Goal: Task Accomplishment & Management: Manage account settings

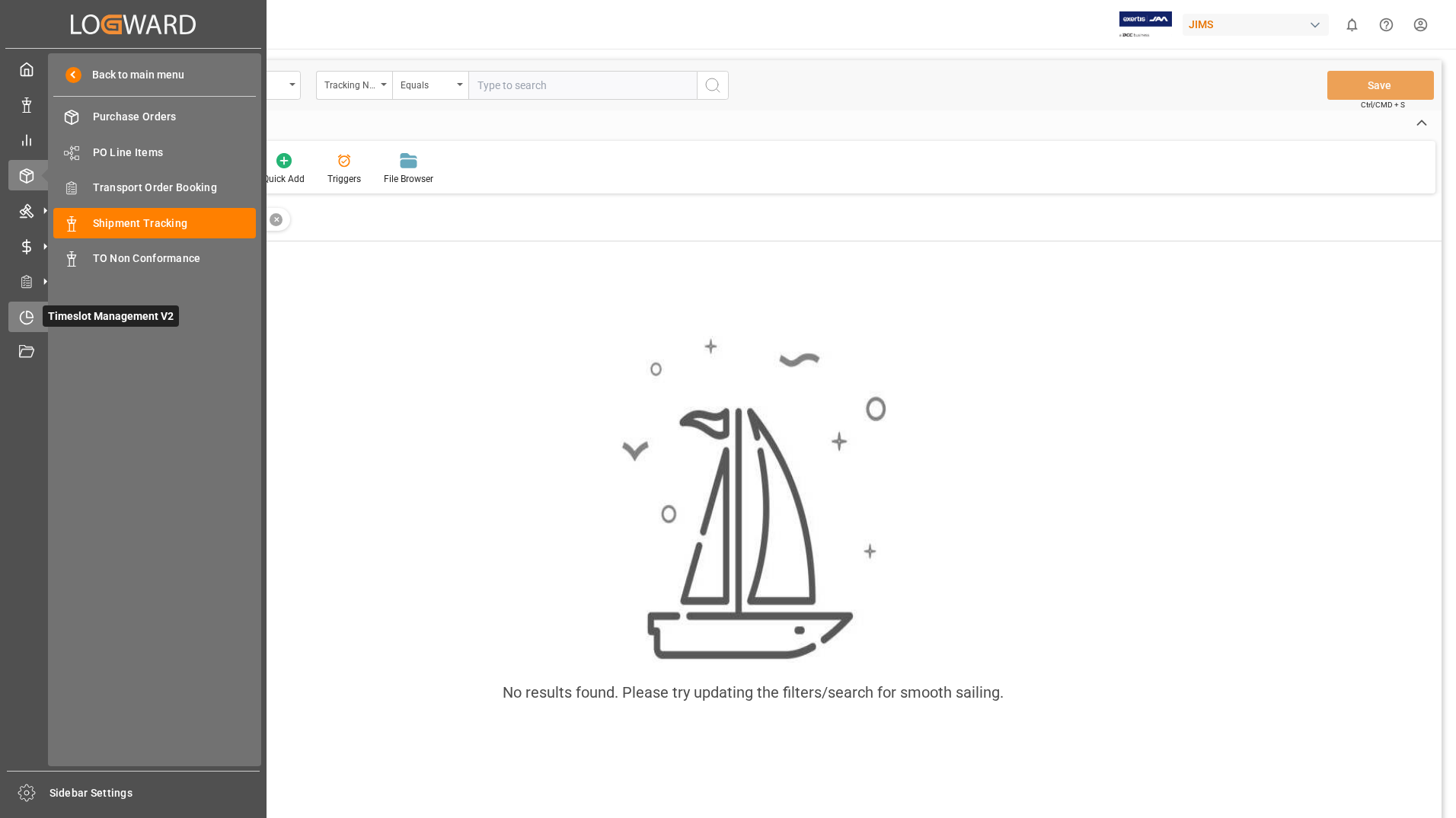
click at [27, 314] on icon at bounding box center [27, 318] width 16 height 16
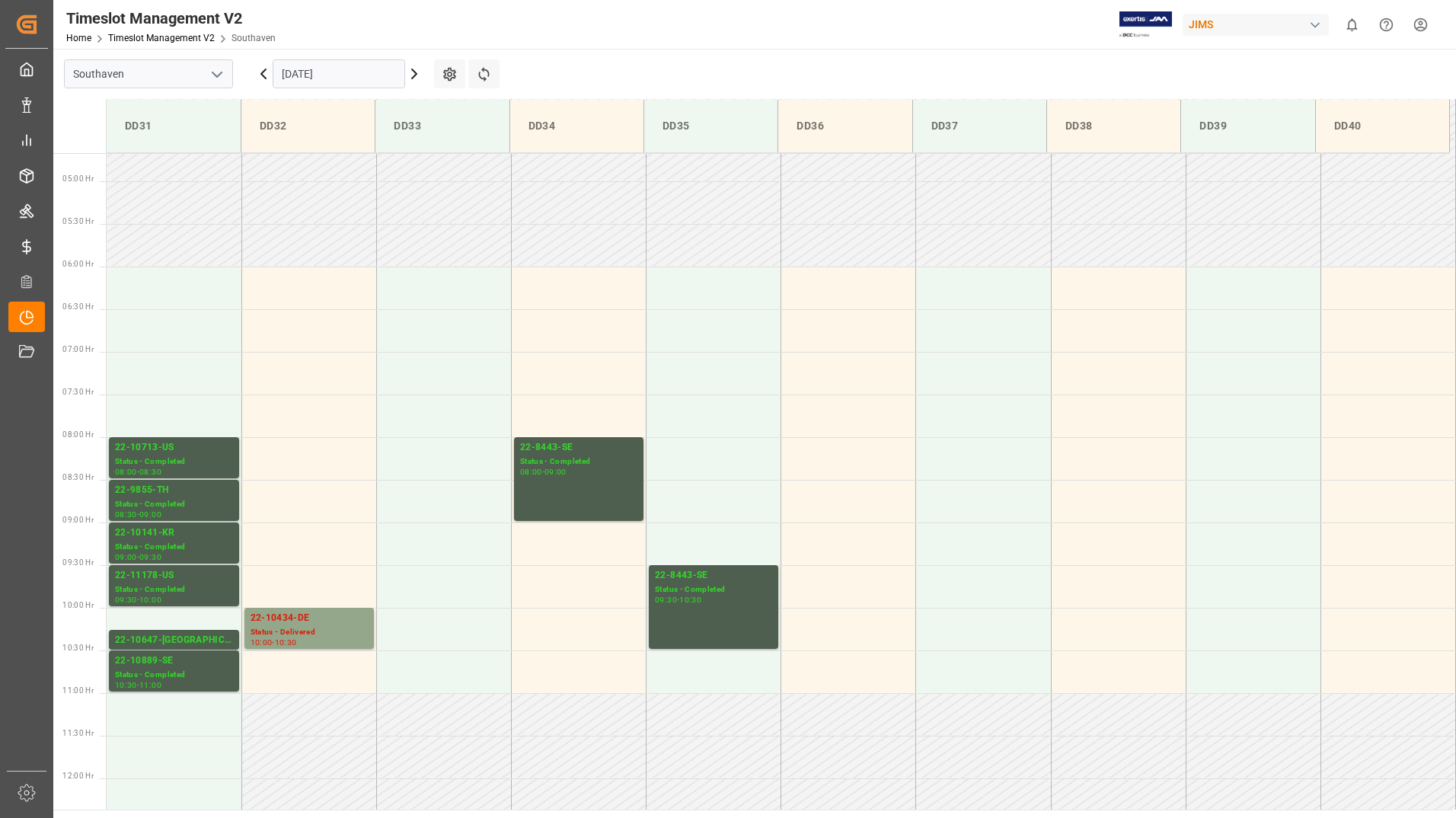
scroll to position [395, 0]
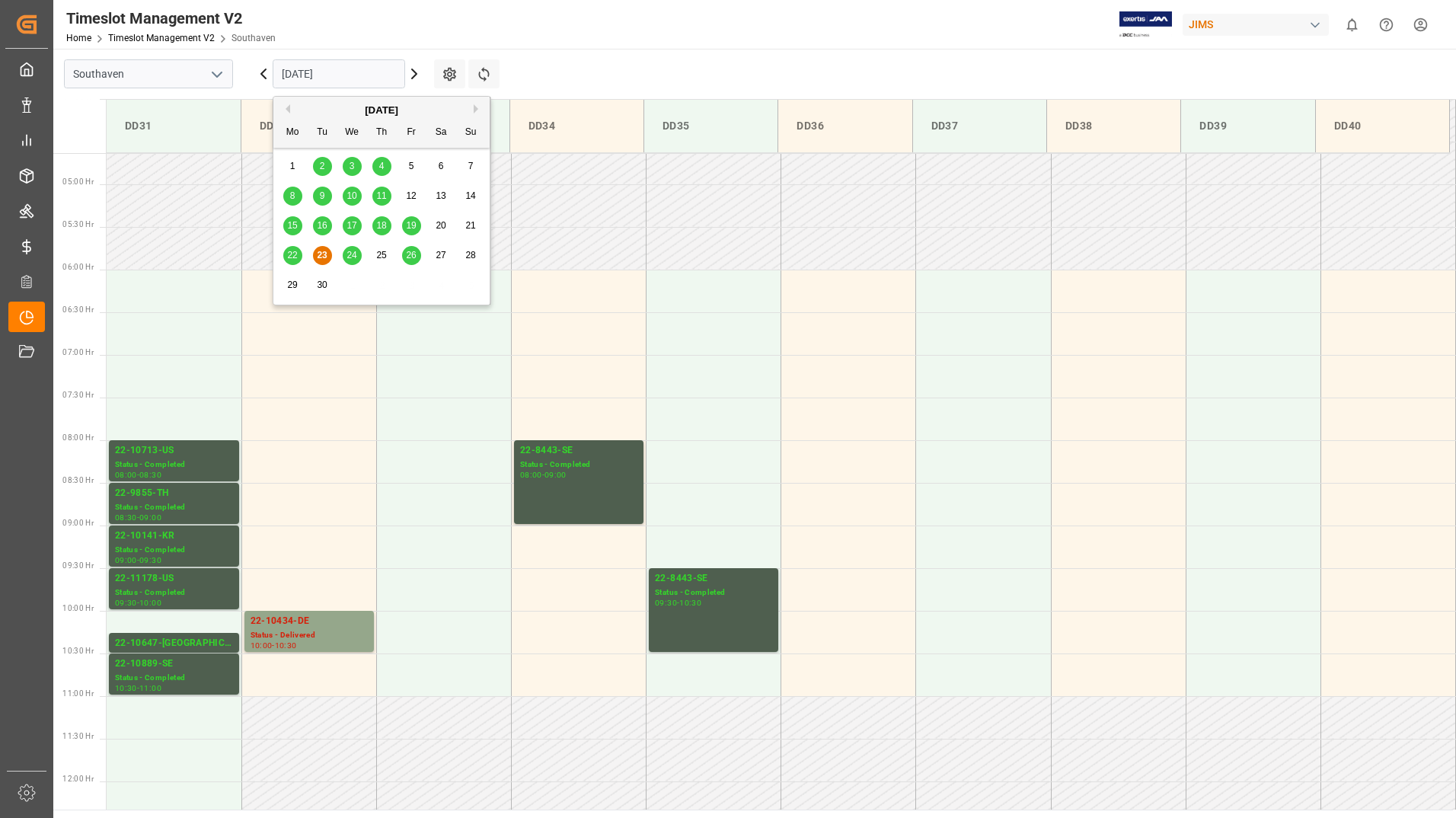
click at [360, 77] on input "[DATE]" at bounding box center [339, 74] width 132 height 29
click at [358, 253] on div "24" at bounding box center [353, 256] width 19 height 18
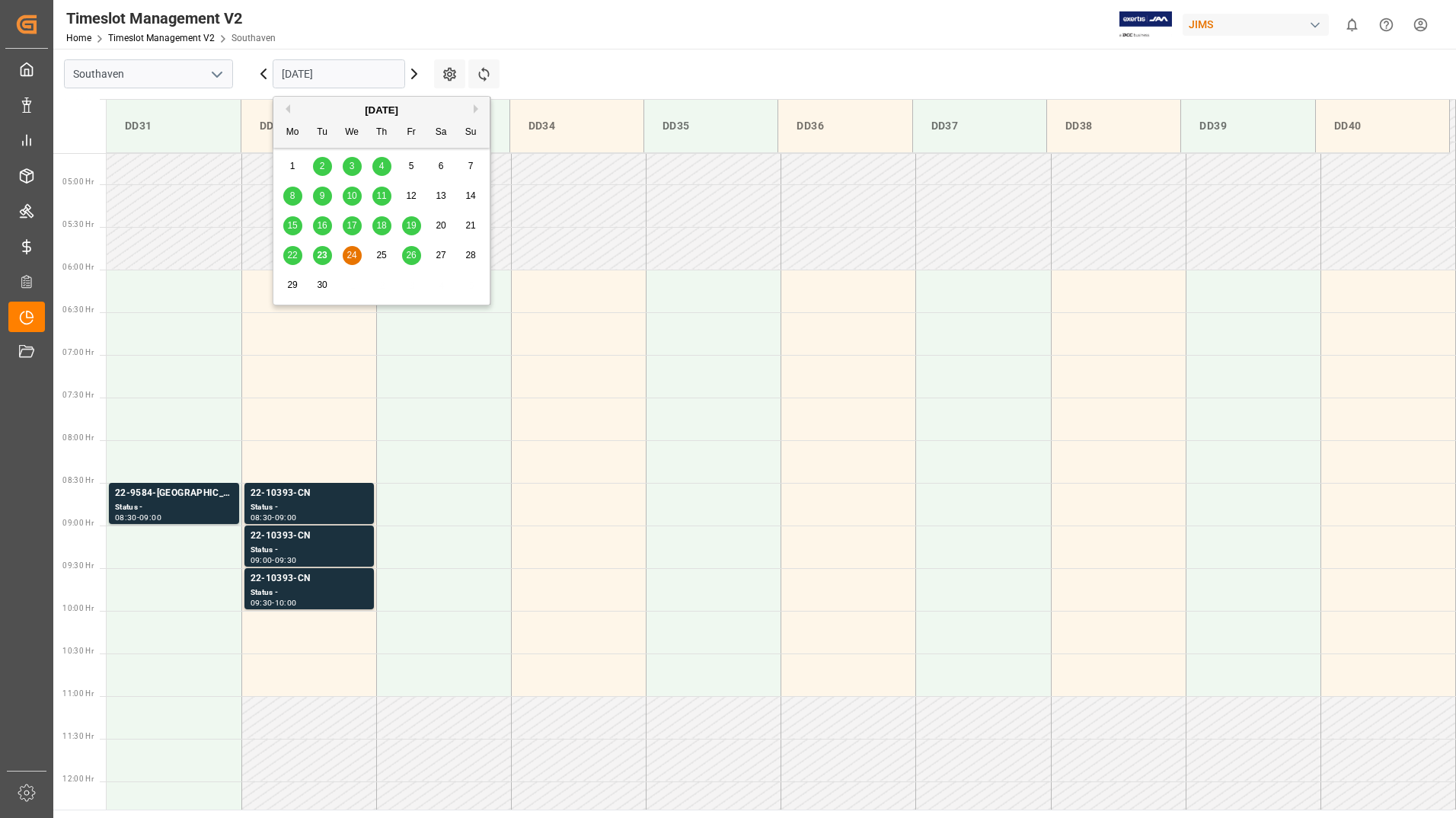
click at [351, 77] on input "[DATE]" at bounding box center [339, 74] width 132 height 29
click at [381, 261] on div "25" at bounding box center [382, 256] width 19 height 18
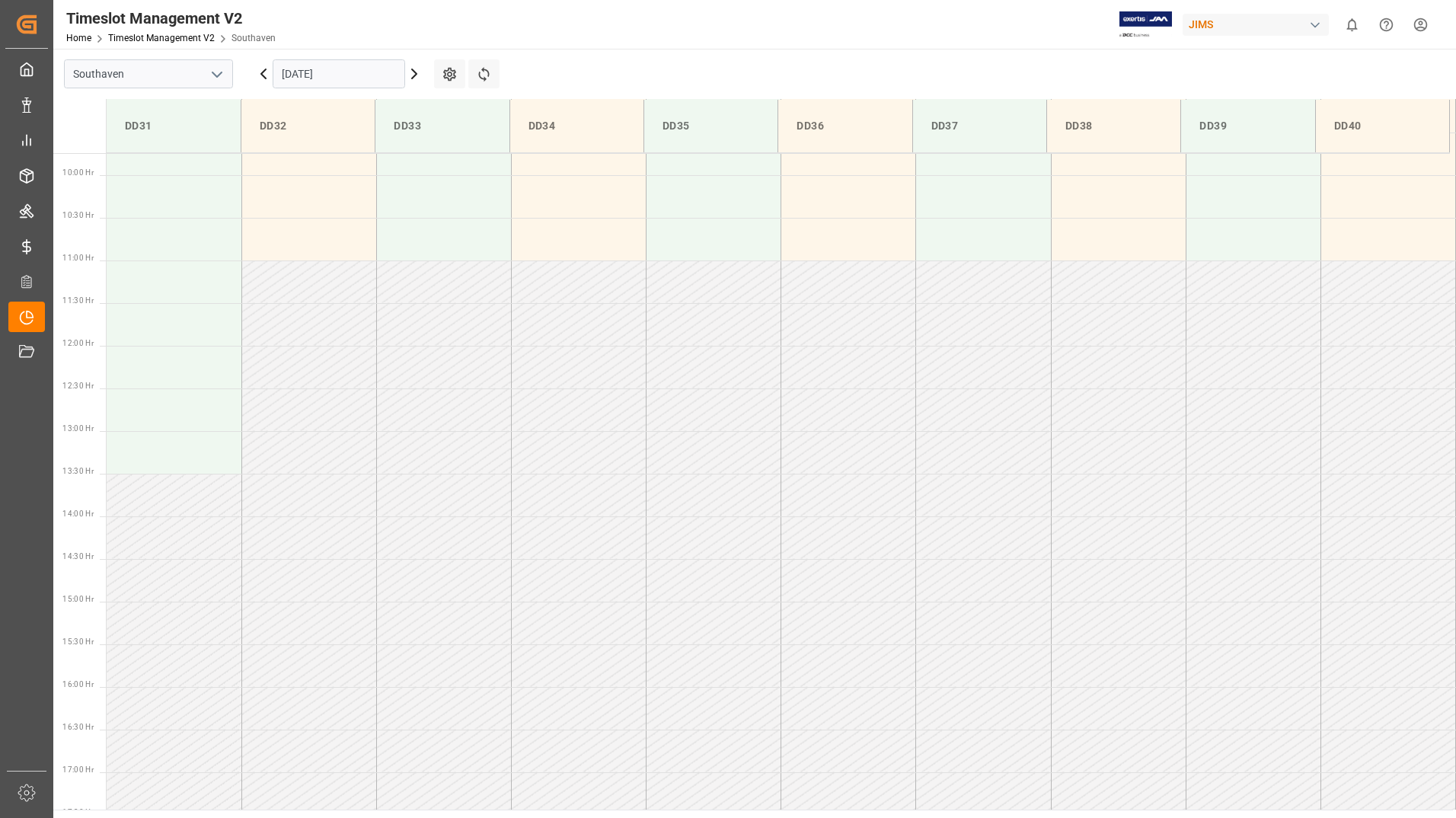
scroll to position [929, 0]
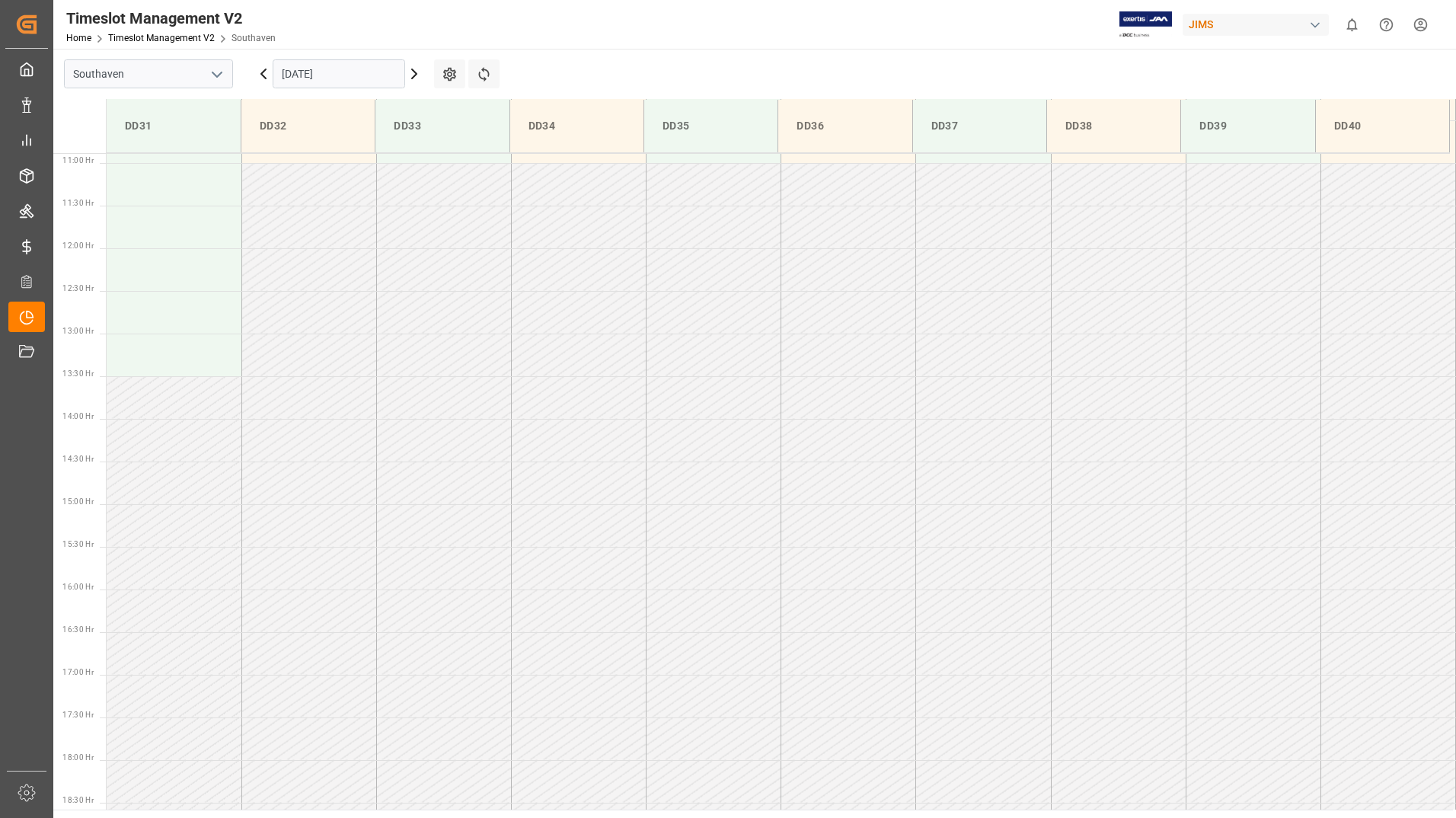
click at [376, 83] on input "[DATE]" at bounding box center [339, 74] width 132 height 29
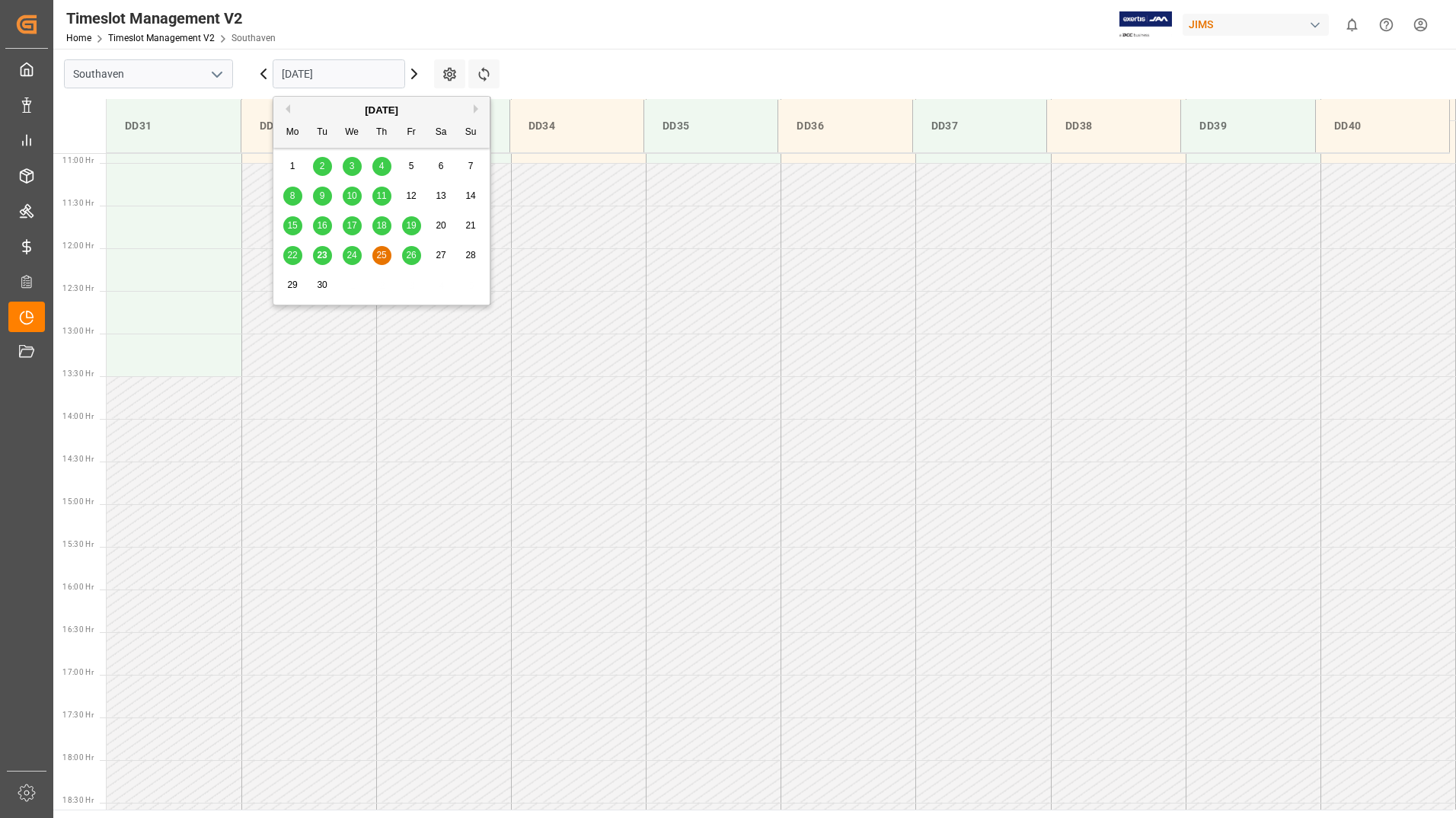
click at [319, 331] on td at bounding box center [308, 312] width 135 height 43
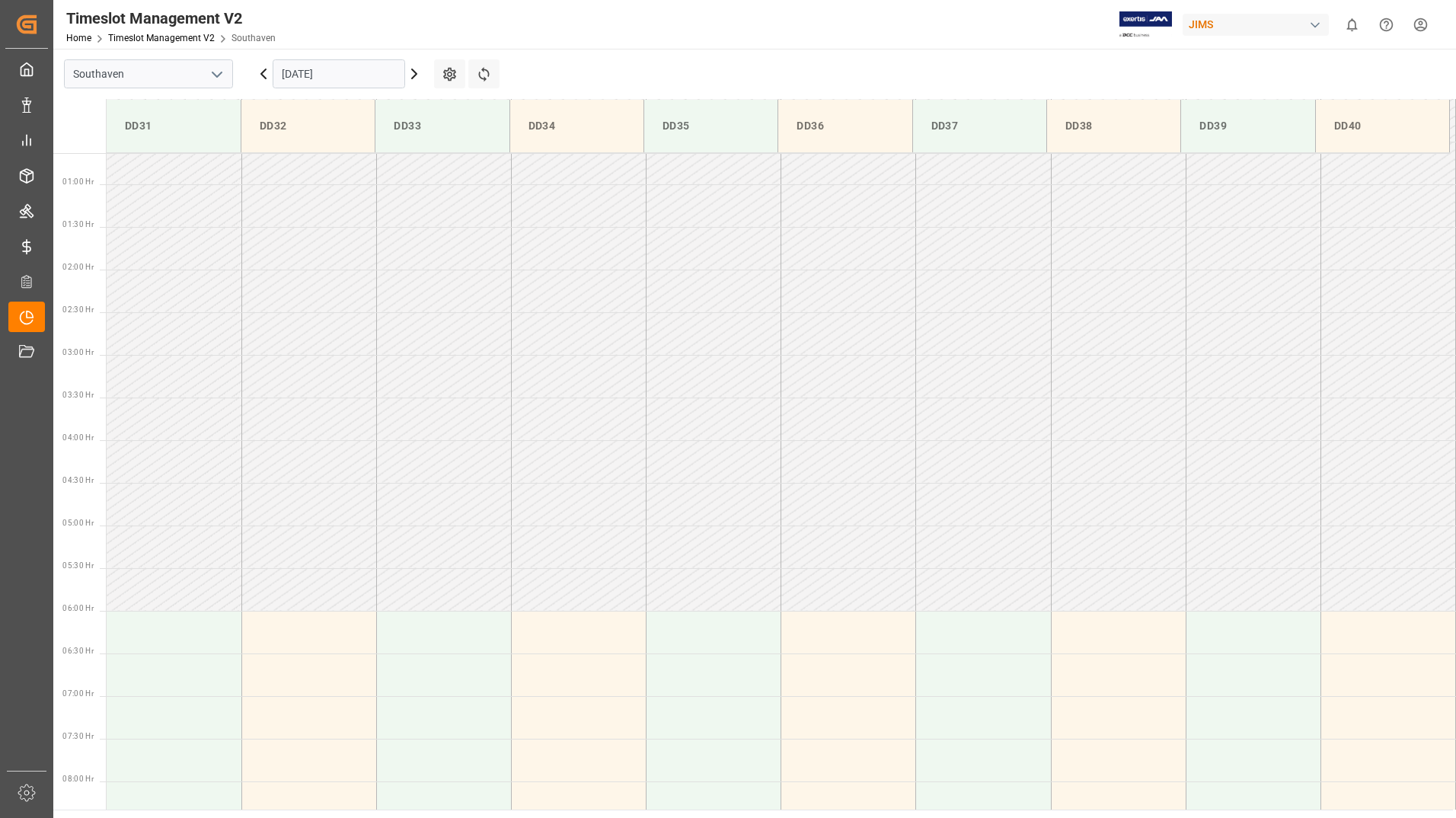
scroll to position [15, 0]
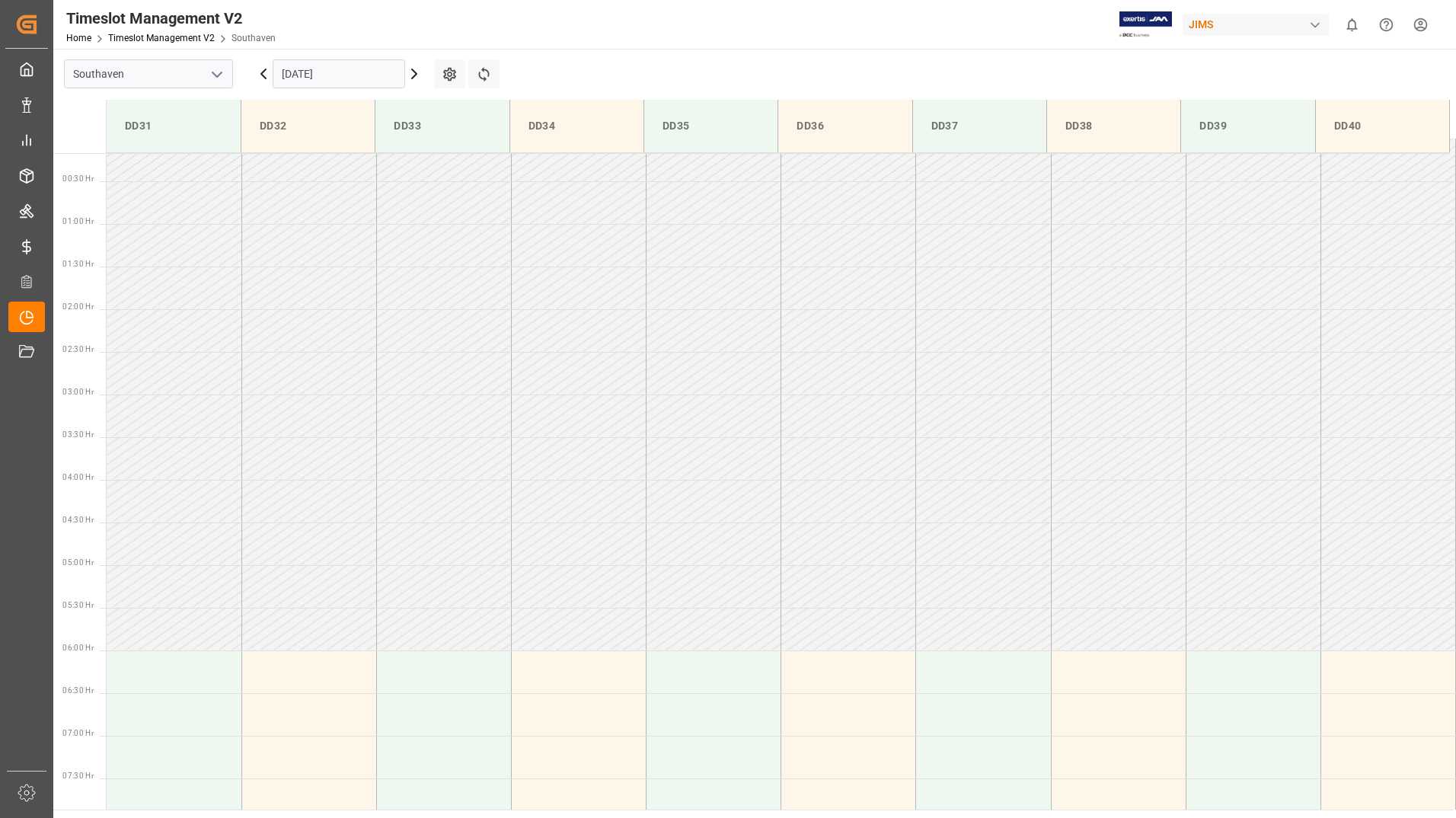
click at [306, 72] on input "[DATE]" at bounding box center [339, 74] width 132 height 29
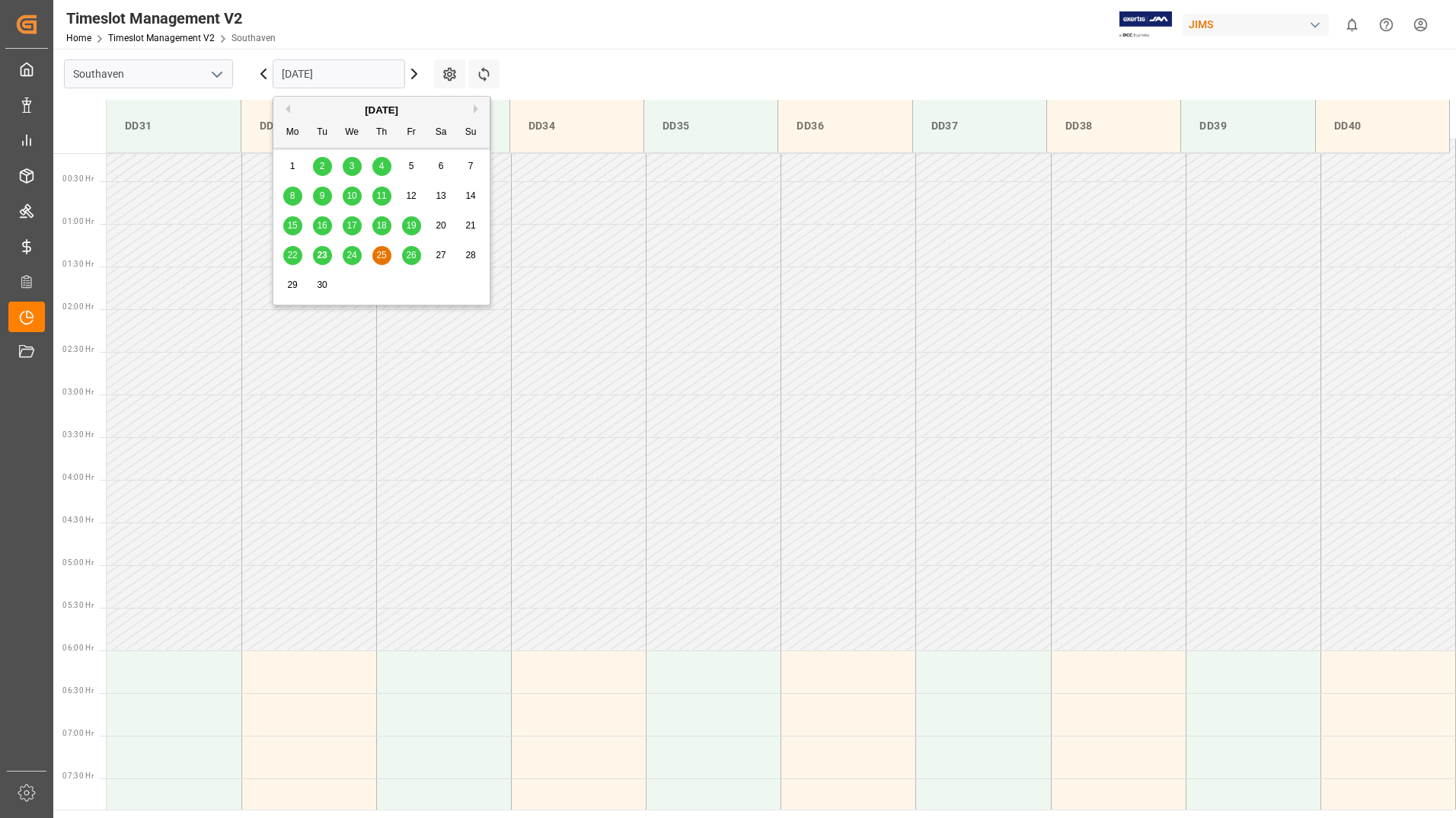
click at [377, 257] on span "25" at bounding box center [381, 255] width 10 height 11
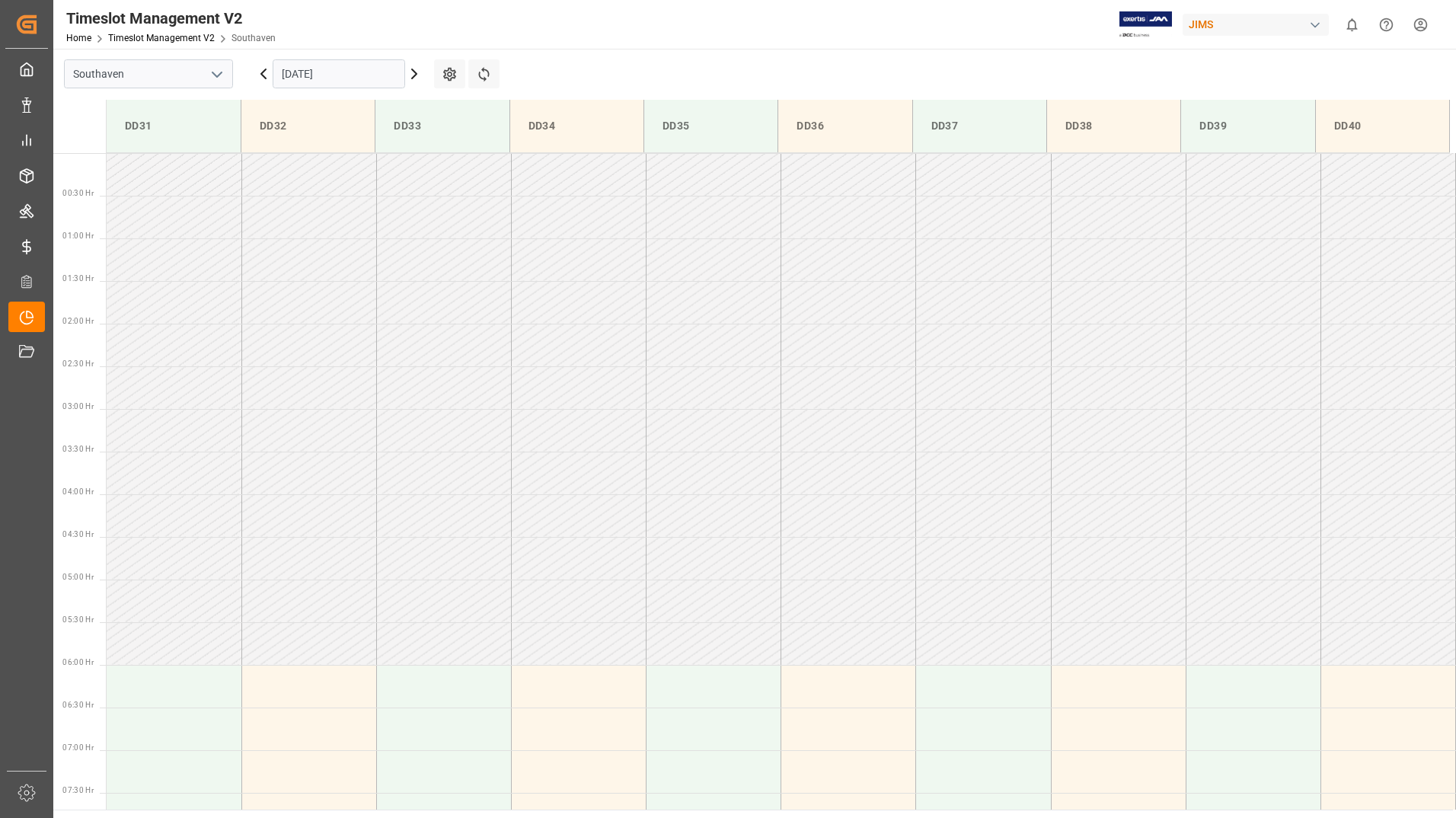
scroll to position [457, 0]
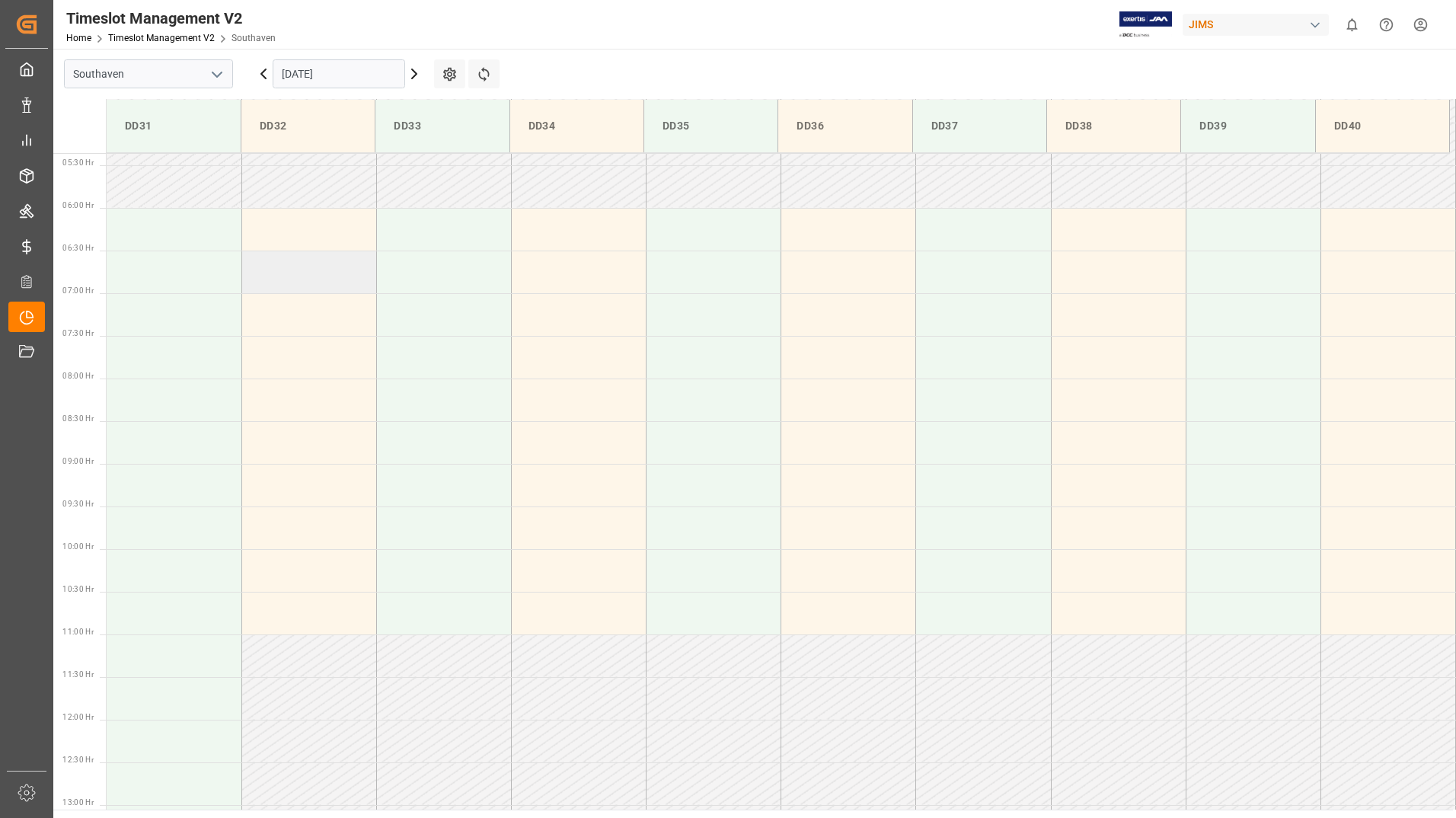
click at [340, 279] on td at bounding box center [308, 272] width 135 height 43
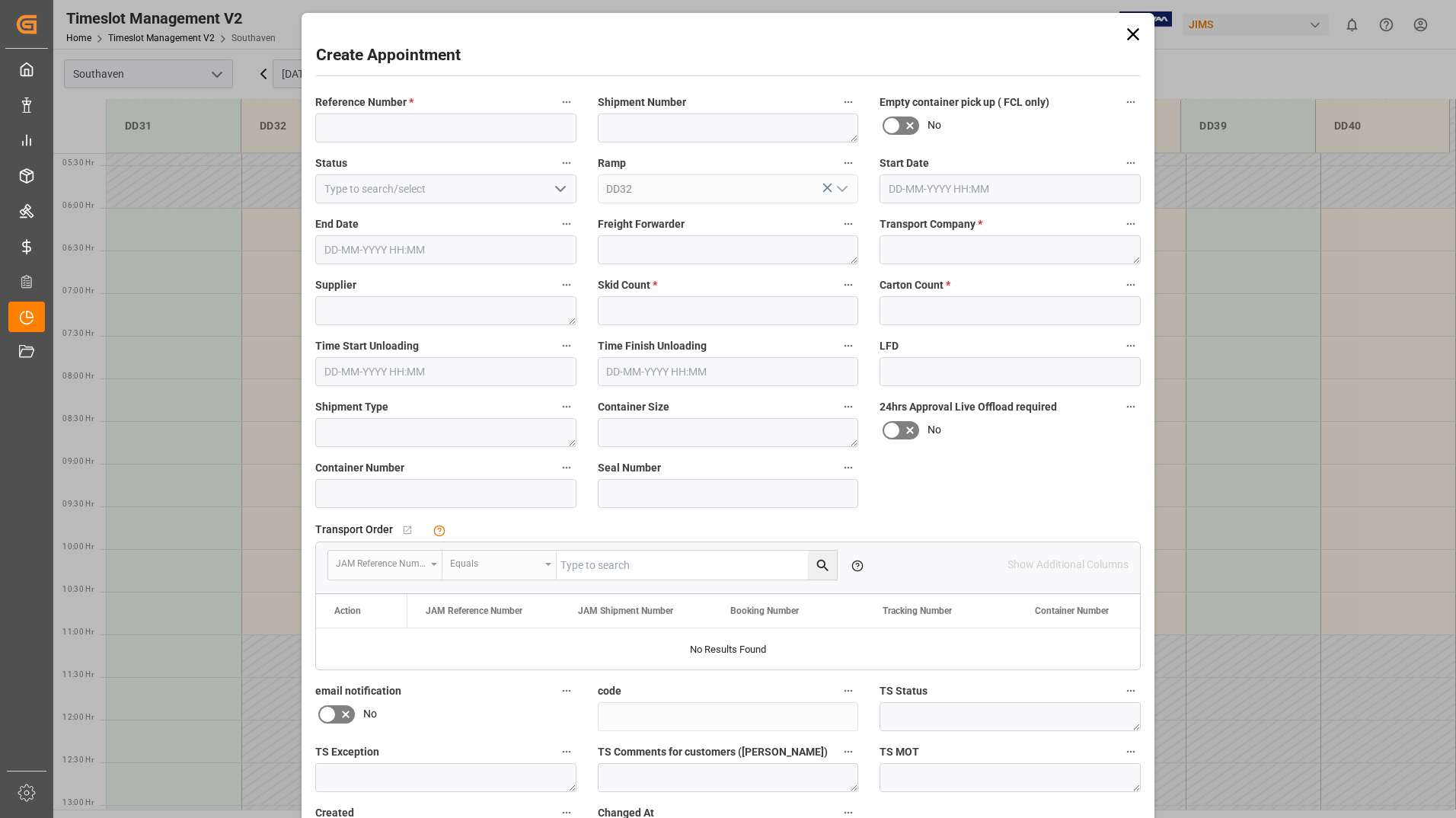
type input "[DATE] 06:30"
type input "[DATE] 07:00"
click at [384, 126] on input at bounding box center [446, 128] width 261 height 29
paste input "22-9998-DE"
type input "22-9998-DE"
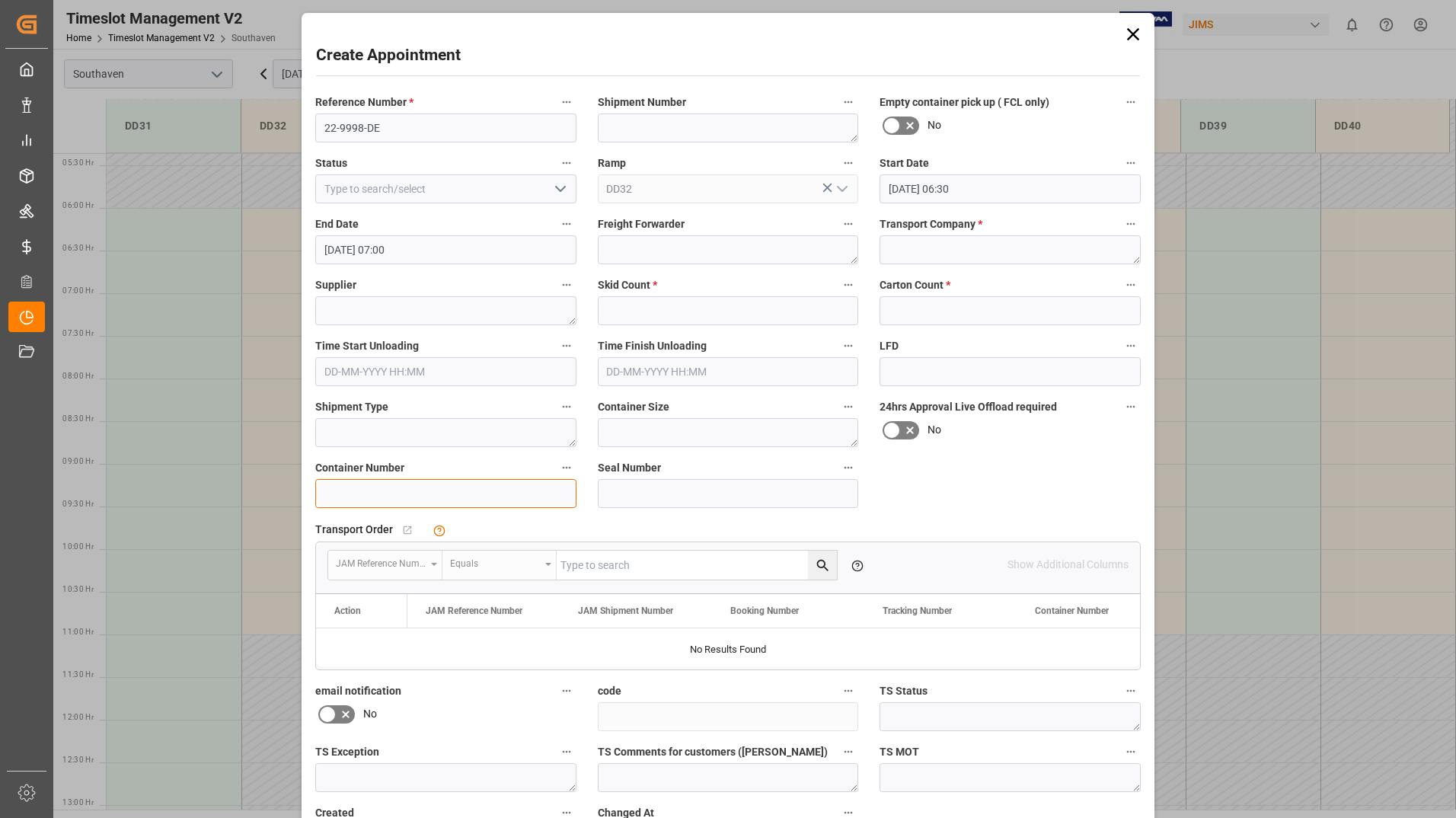
click at [479, 498] on input at bounding box center [446, 494] width 261 height 29
paste input "Cmau2737814"
type input "Cmau2737814"
click at [911, 245] on textarea at bounding box center [1009, 250] width 261 height 29
type textarea "Mainstream"
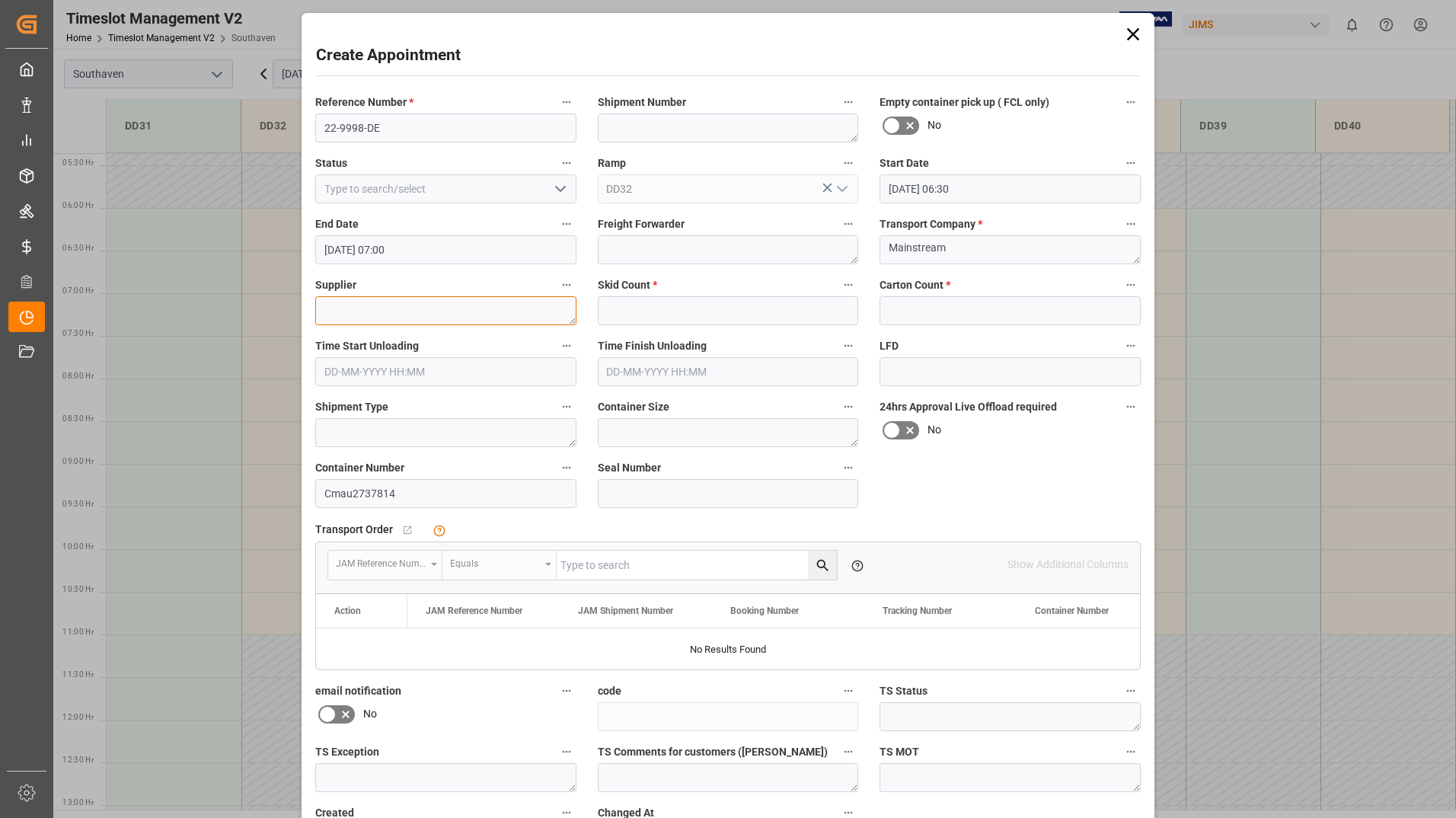
click at [452, 301] on textarea at bounding box center [446, 311] width 261 height 29
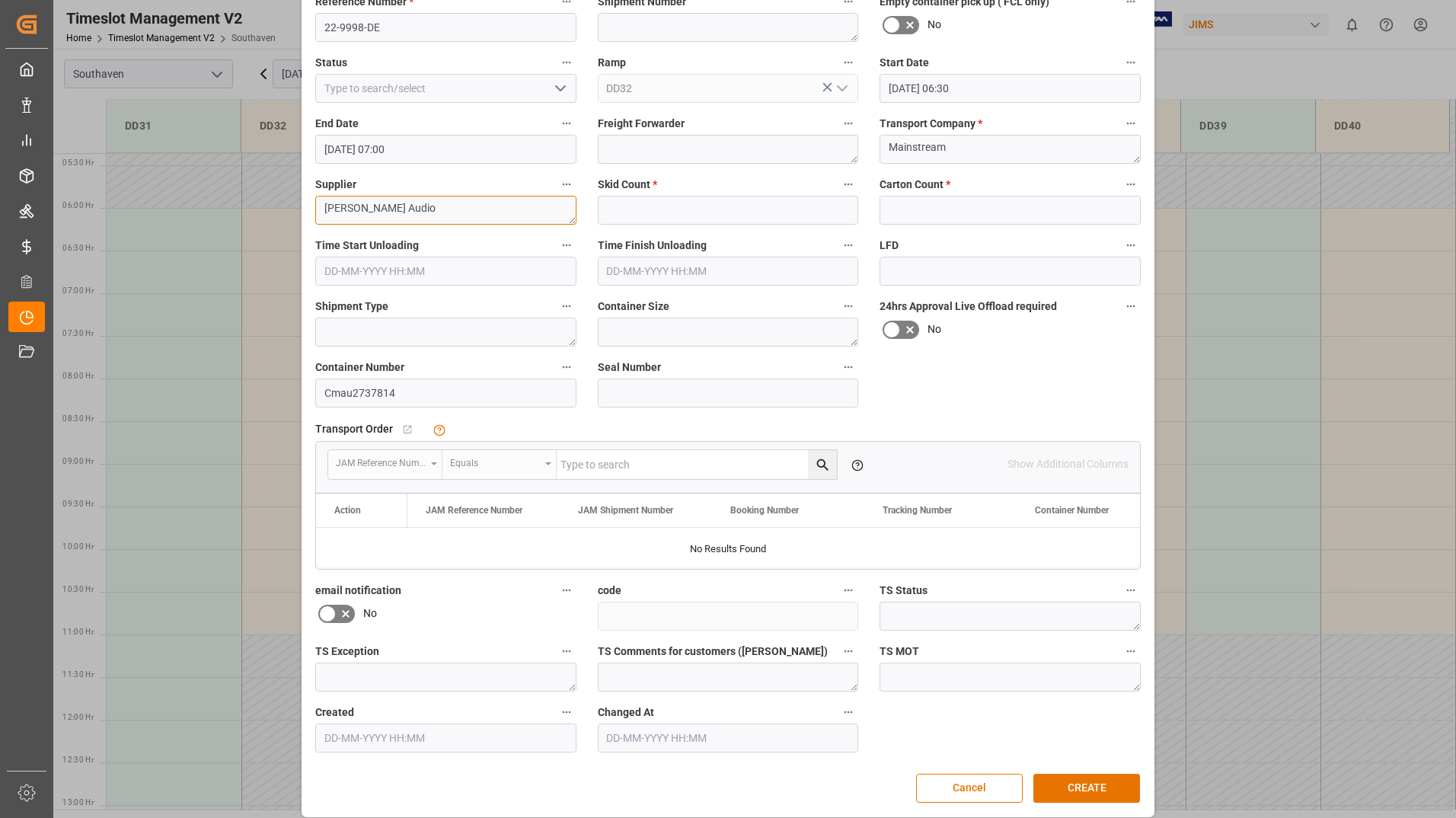
scroll to position [113, 0]
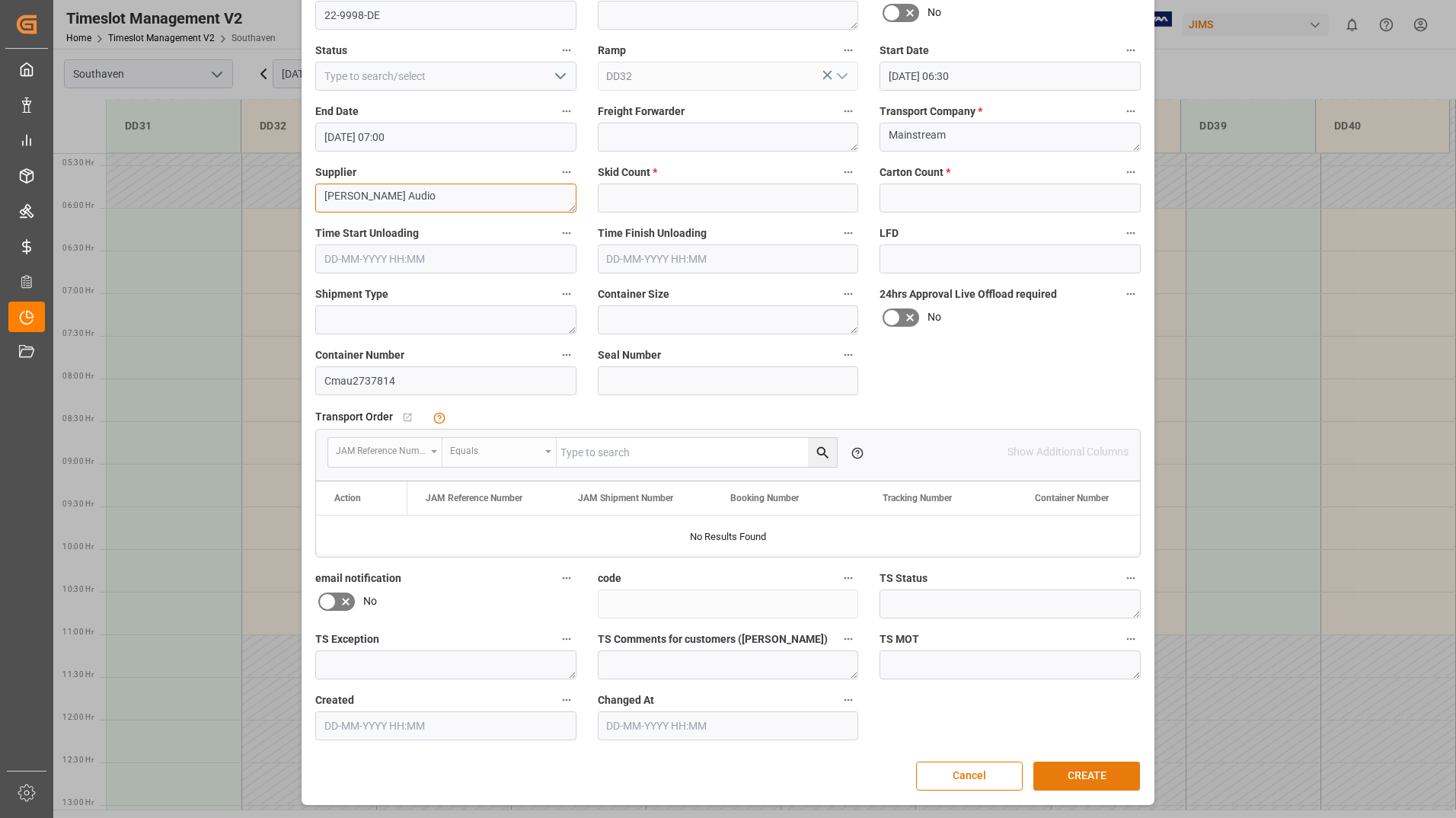
type textarea "[PERSON_NAME] Audio"
click at [1102, 773] on button "CREATE" at bounding box center [1087, 776] width 107 height 29
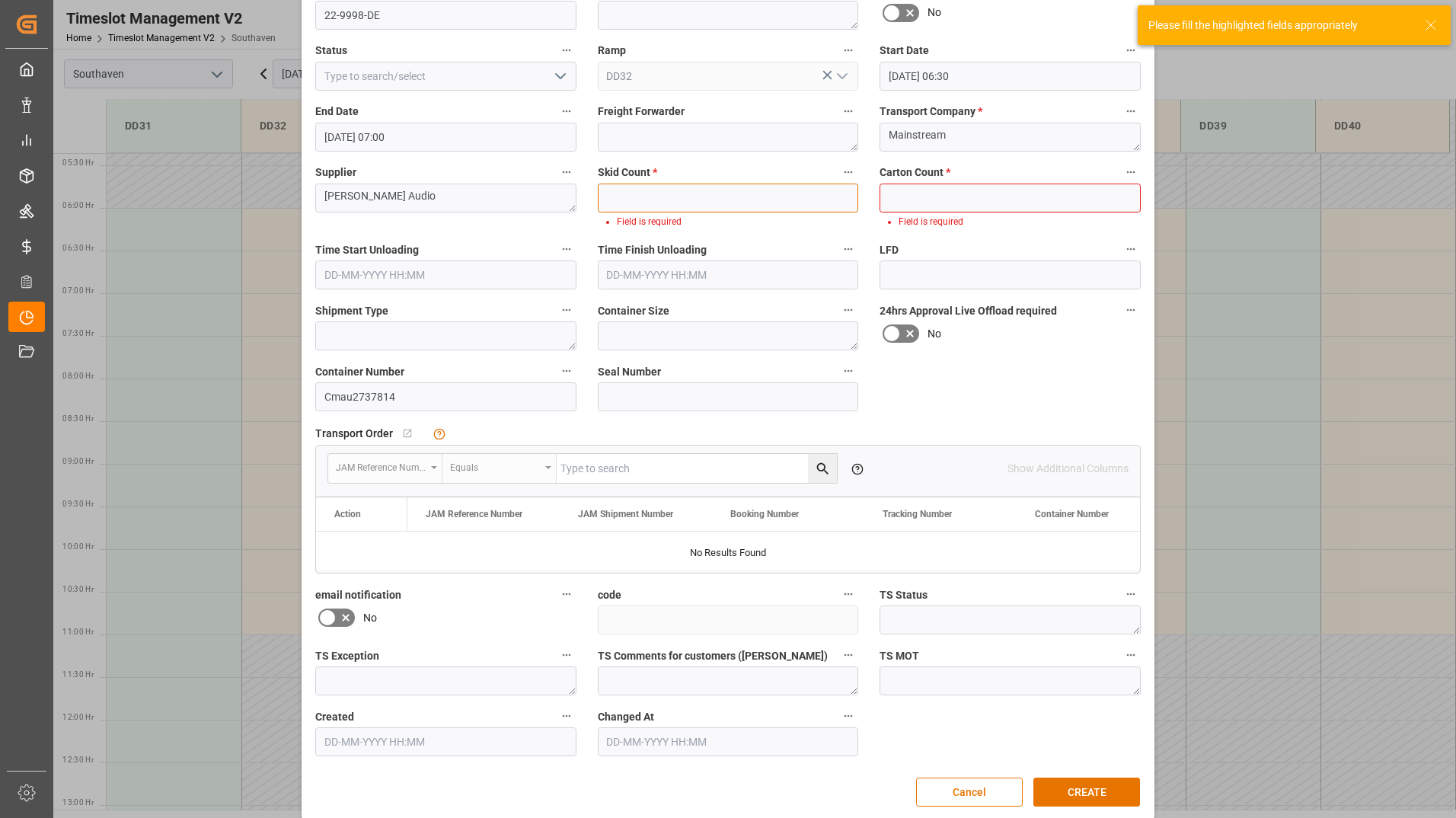
click at [688, 202] on input "text" at bounding box center [728, 198] width 261 height 29
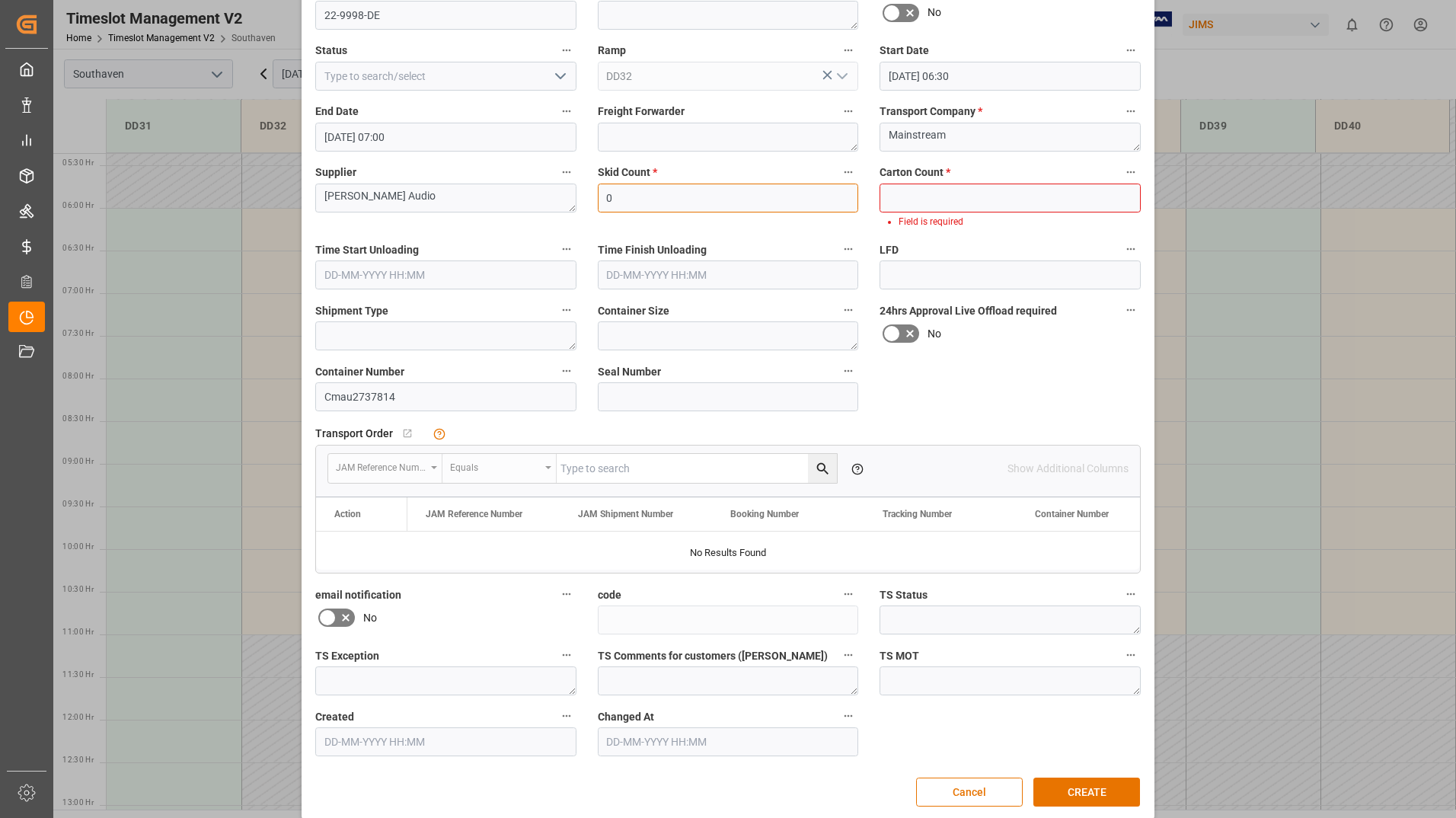
type input "0"
click at [918, 202] on input "text" at bounding box center [1009, 198] width 261 height 29
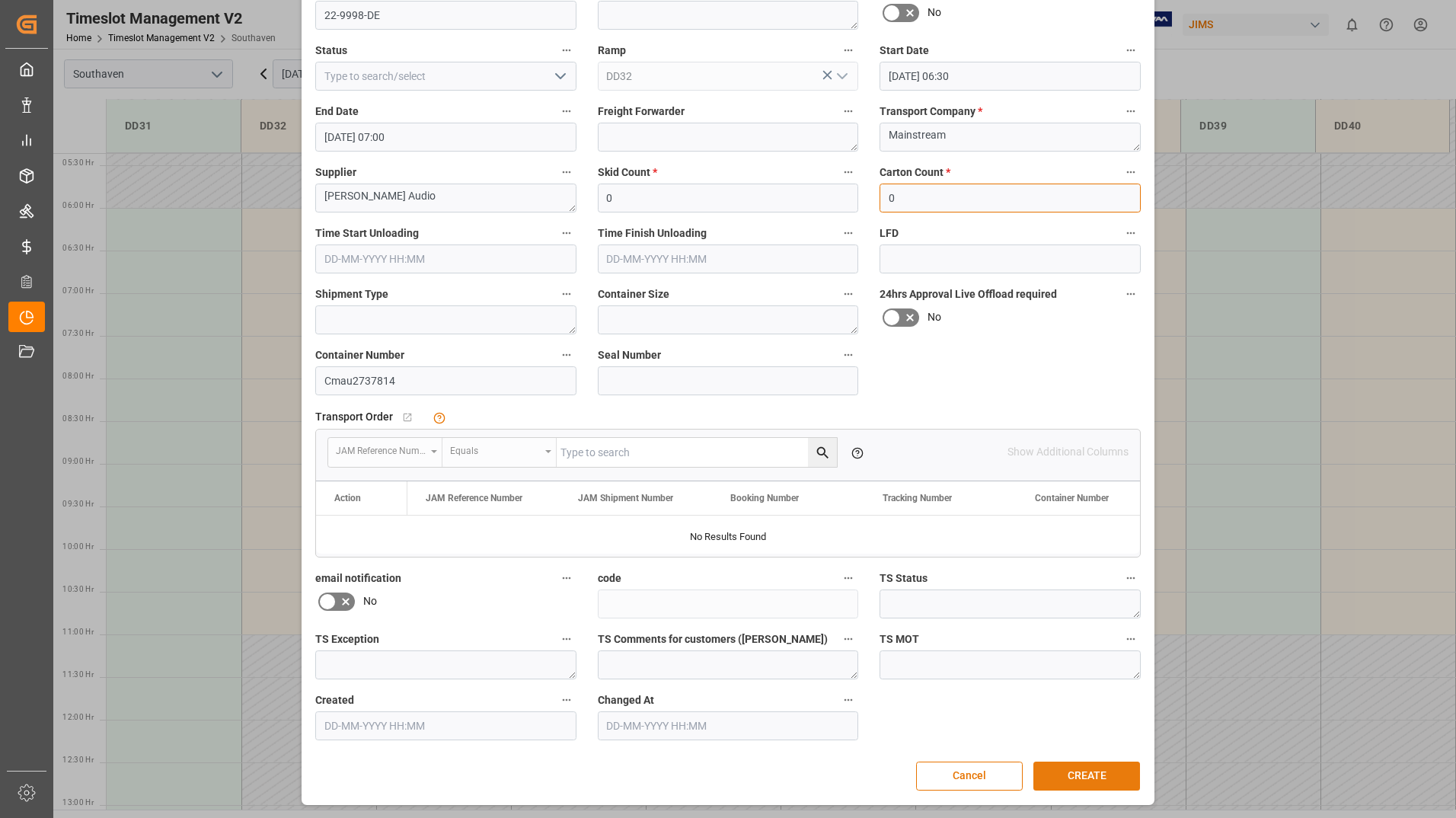
type input "0"
click at [1090, 769] on button "CREATE" at bounding box center [1087, 776] width 107 height 29
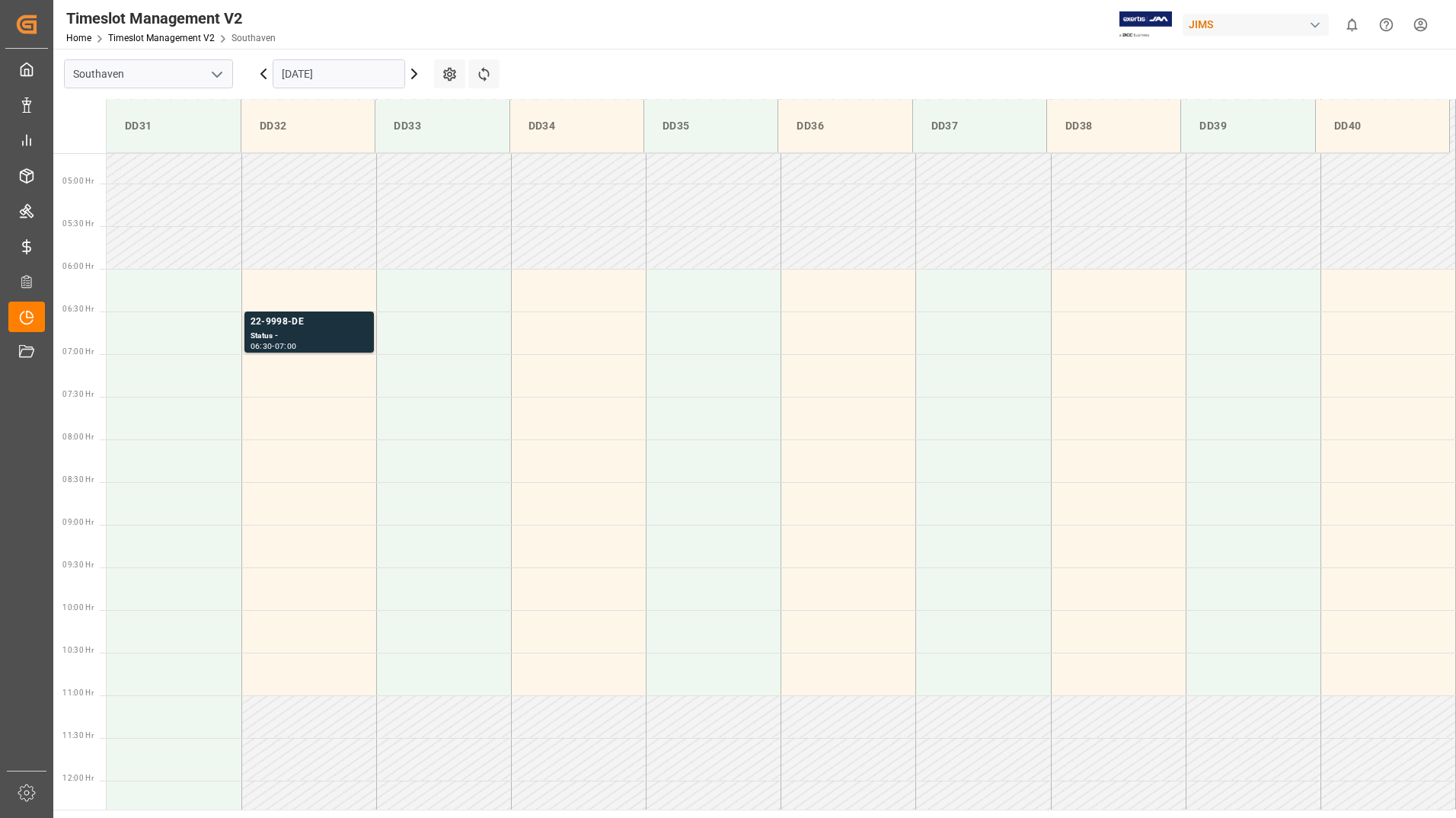
scroll to position [395, 0]
click at [289, 381] on td at bounding box center [308, 376] width 135 height 43
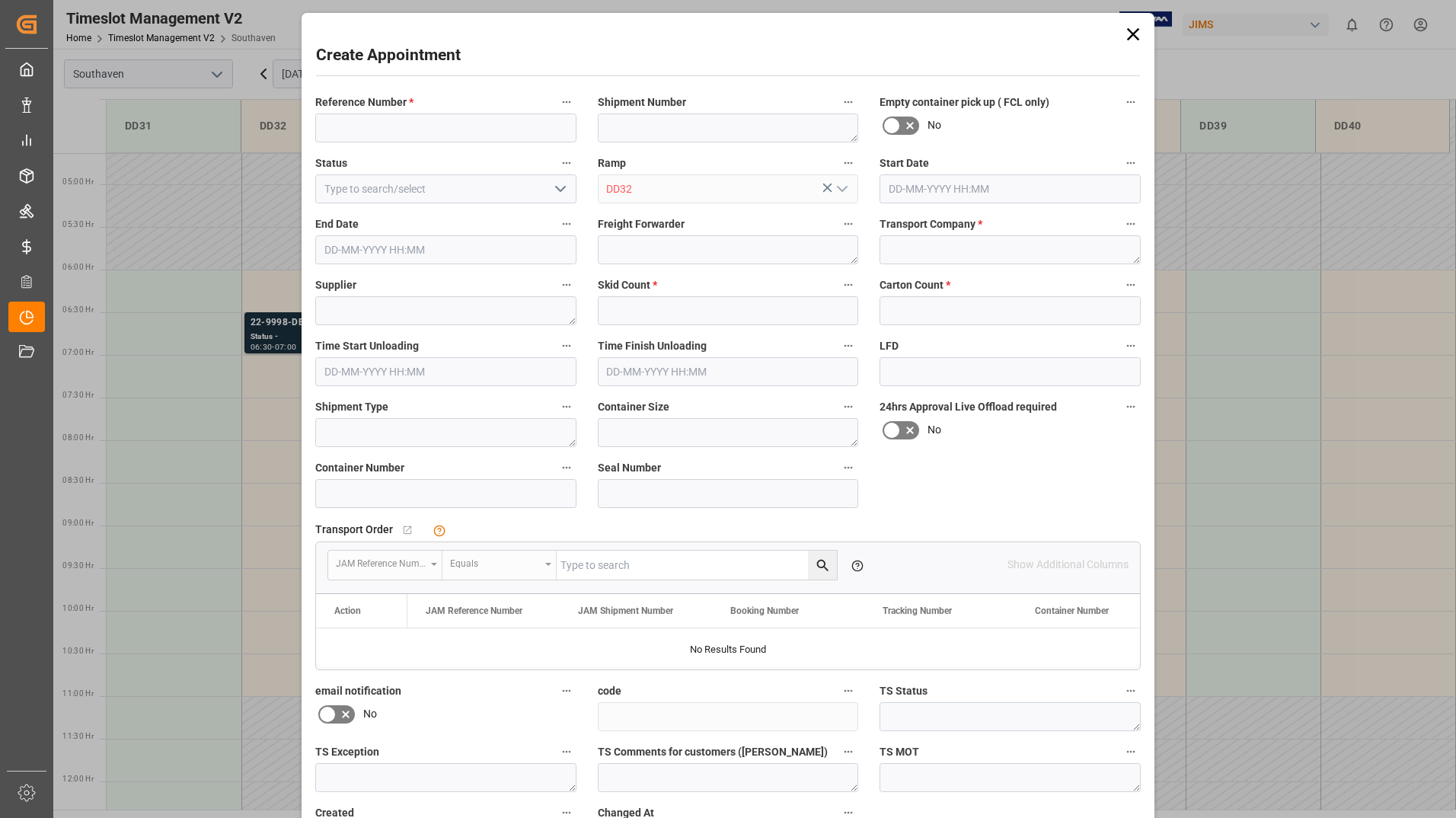
type input "[DATE] 07:00"
type input "[DATE] 07:30"
click at [1129, 30] on icon at bounding box center [1133, 34] width 21 height 21
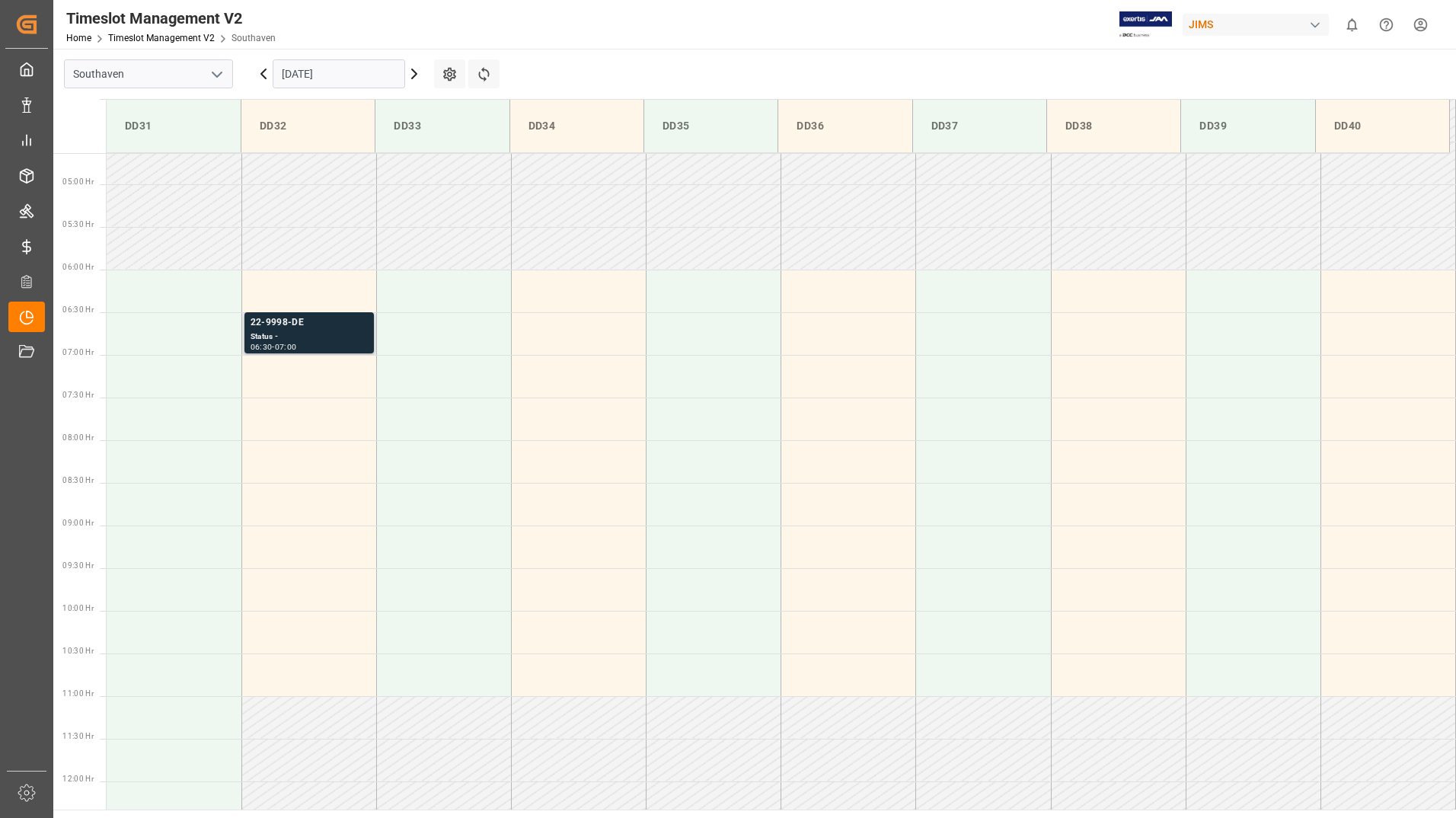
click at [342, 330] on div "Status -" at bounding box center [309, 336] width 118 height 13
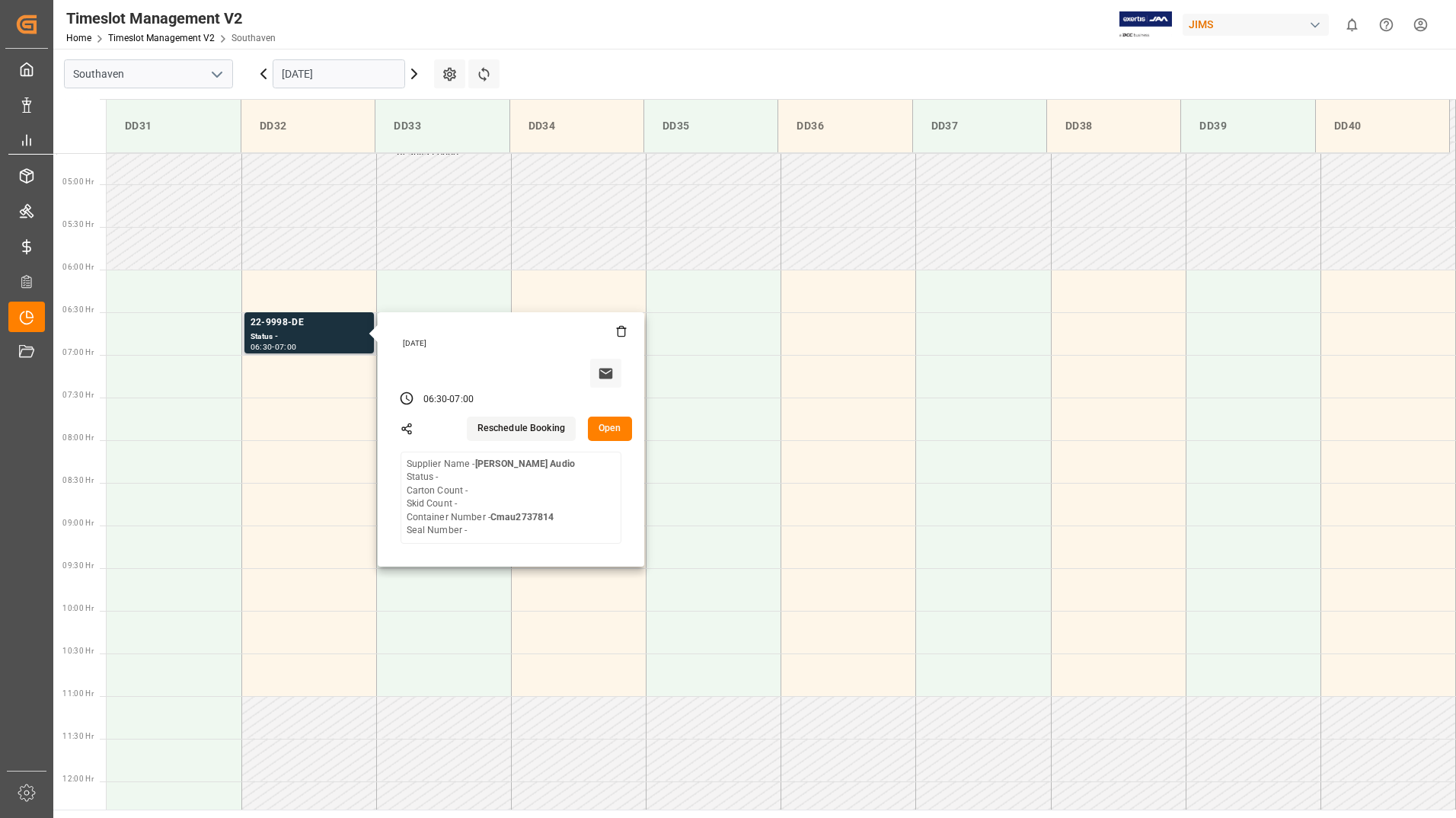
click at [604, 425] on button "Open" at bounding box center [609, 428] width 44 height 24
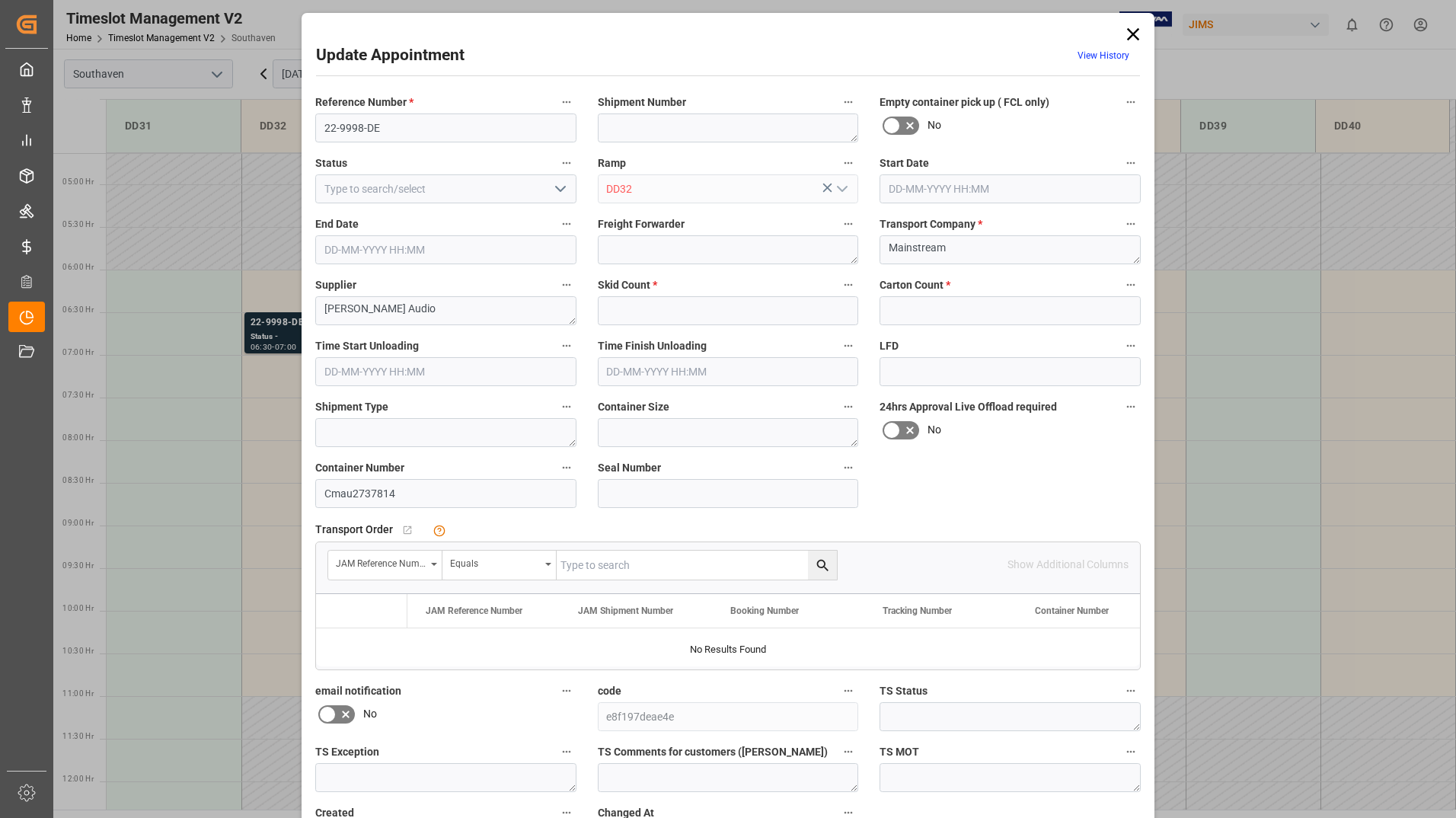
type input "0"
type input "[DATE] 06:30"
type input "[DATE] 07:00"
type input "[DATE] 17:05"
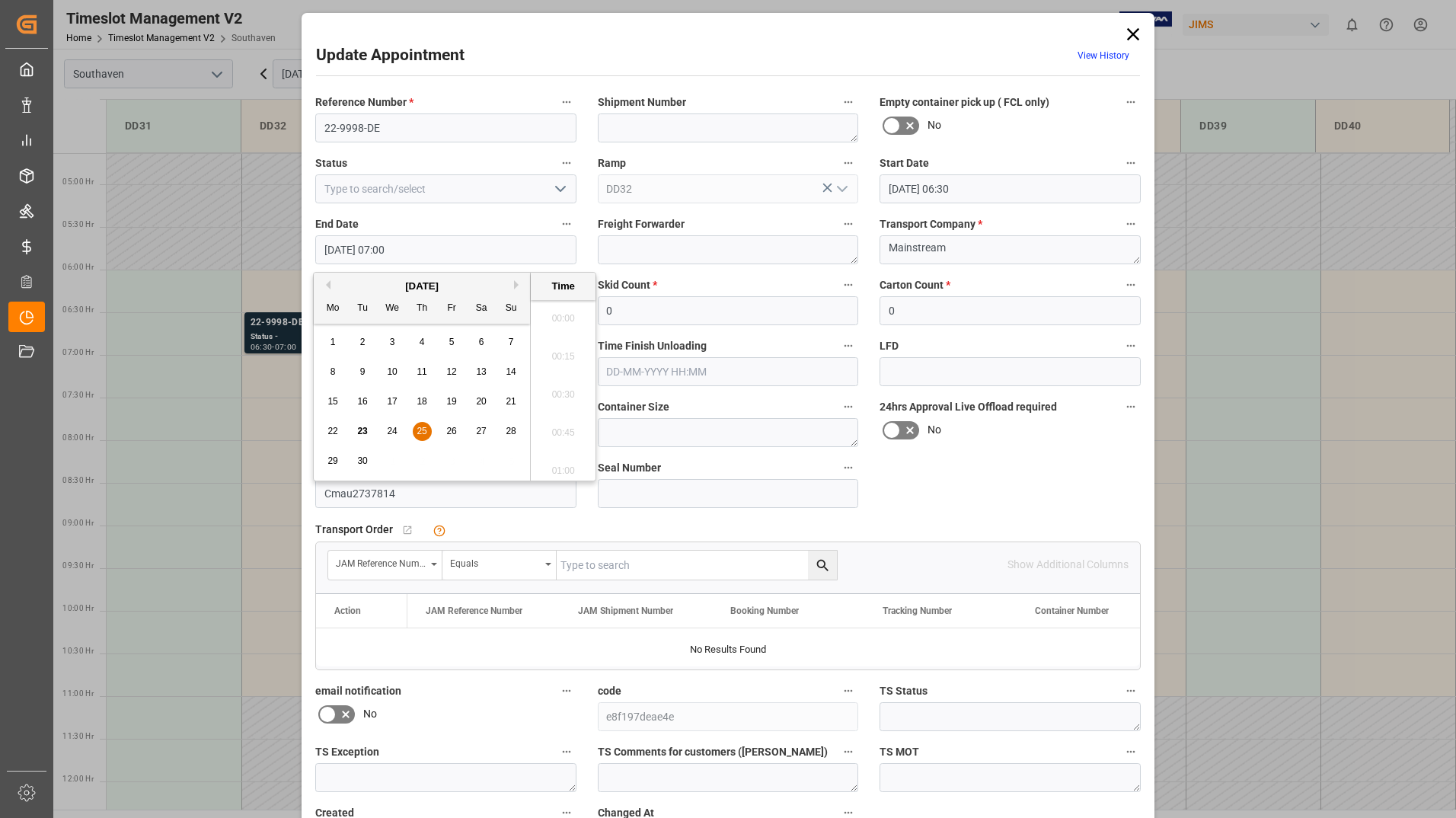
click at [477, 250] on input "[DATE] 07:00" at bounding box center [446, 250] width 261 height 29
click at [422, 428] on span "25" at bounding box center [422, 430] width 10 height 11
click at [560, 469] on li "11:00" at bounding box center [562, 465] width 65 height 38
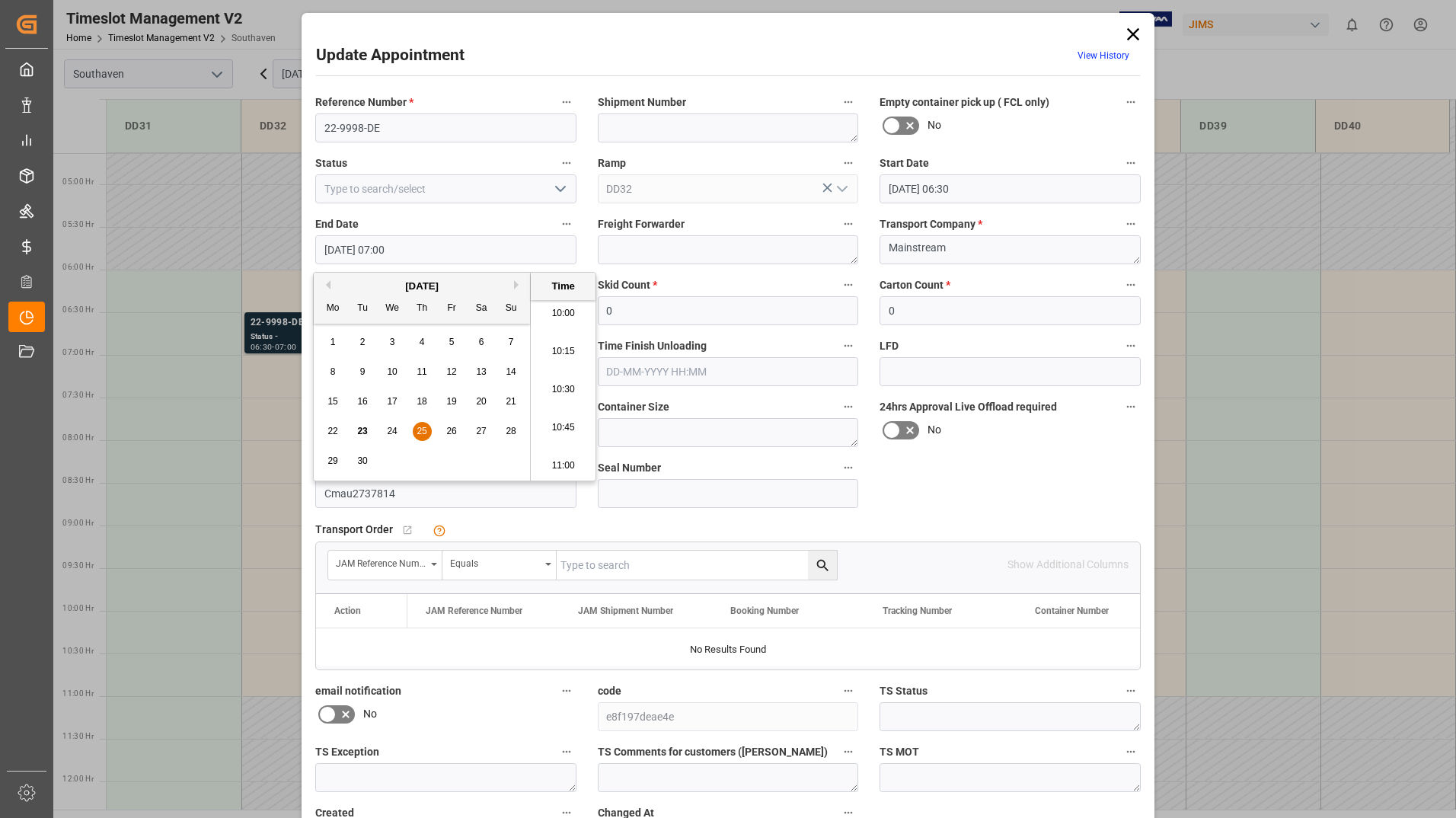
type input "[DATE] 11:00"
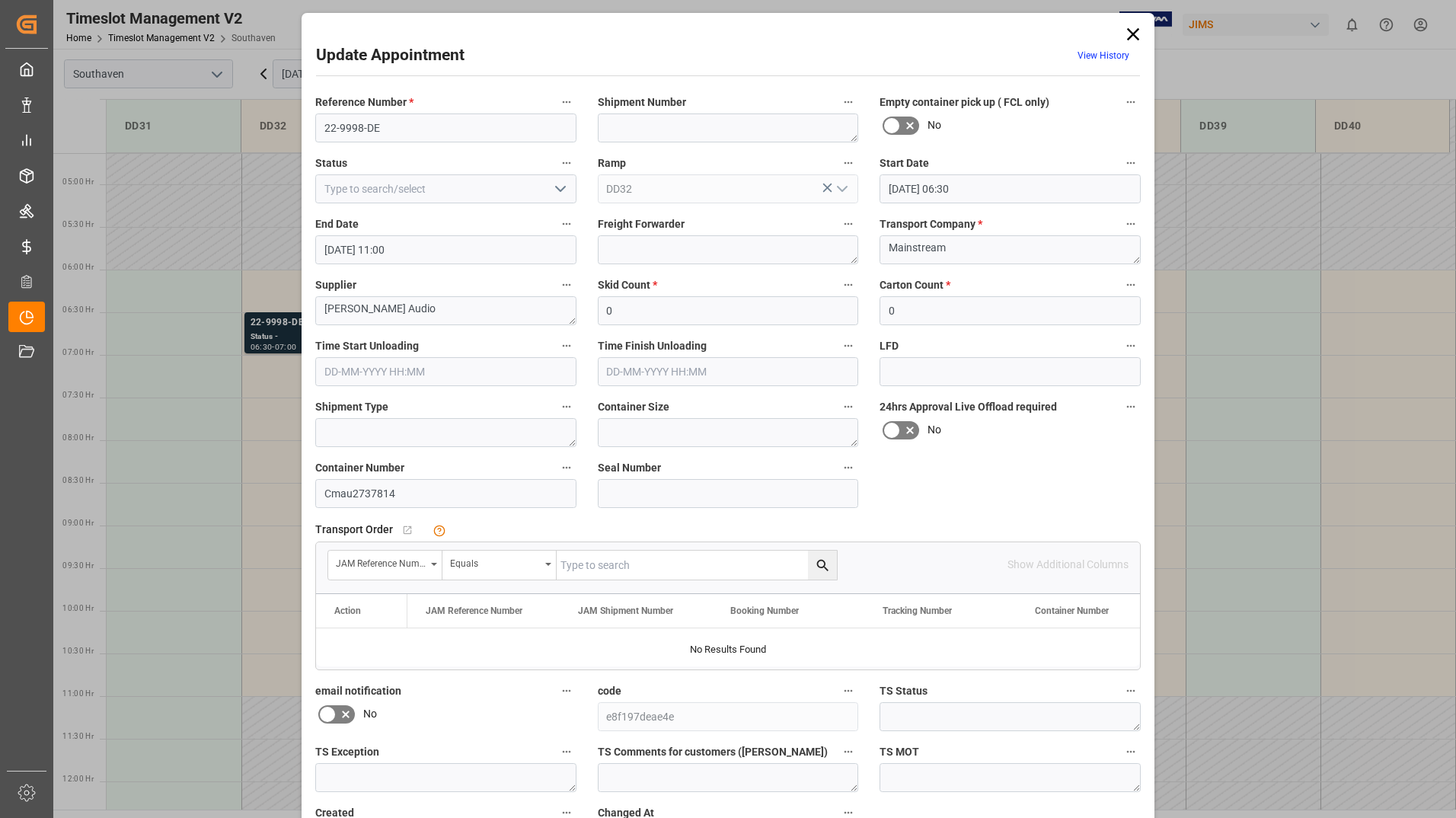
scroll to position [113, 0]
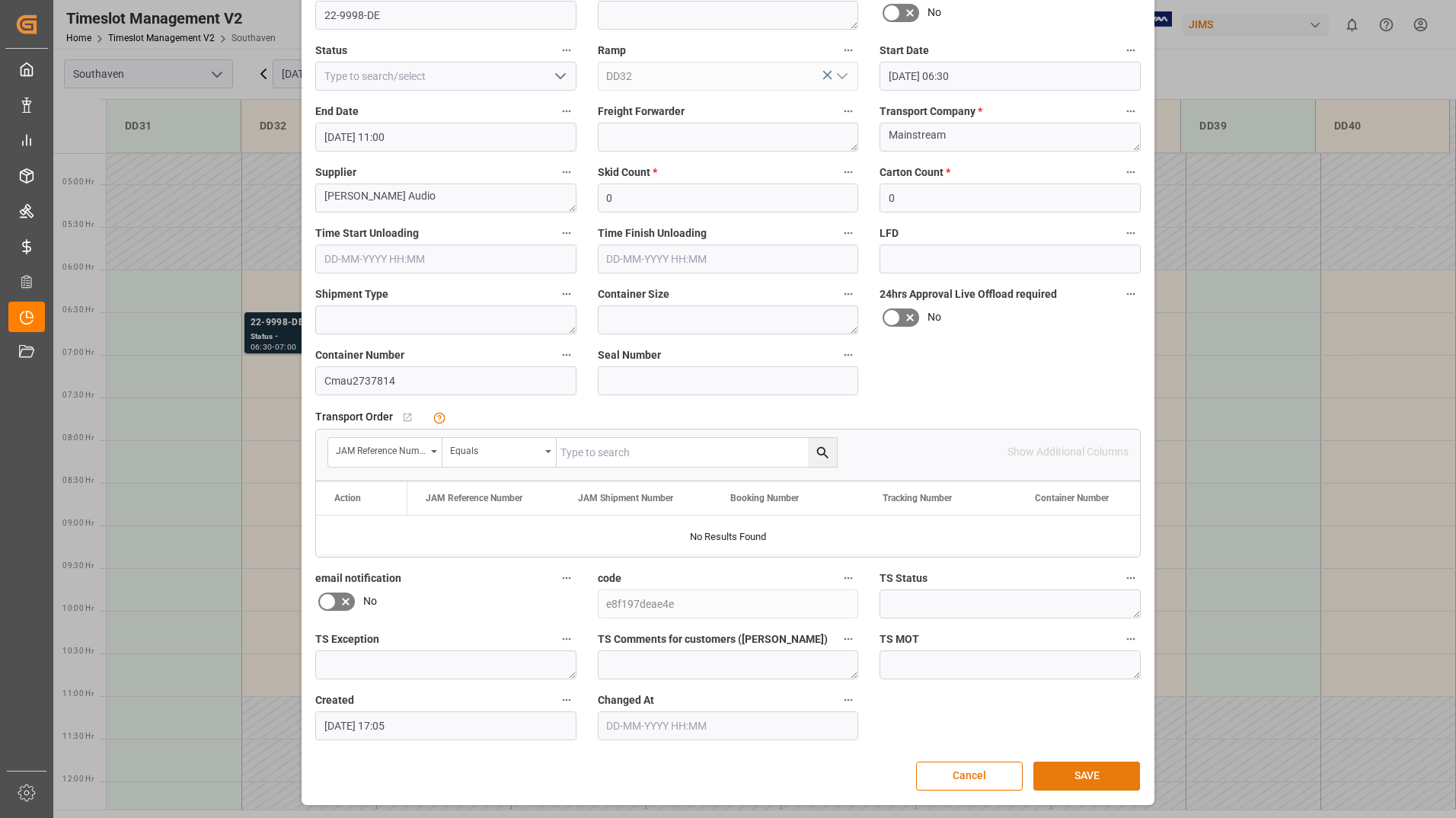
click at [1061, 772] on button "SAVE" at bounding box center [1087, 776] width 107 height 29
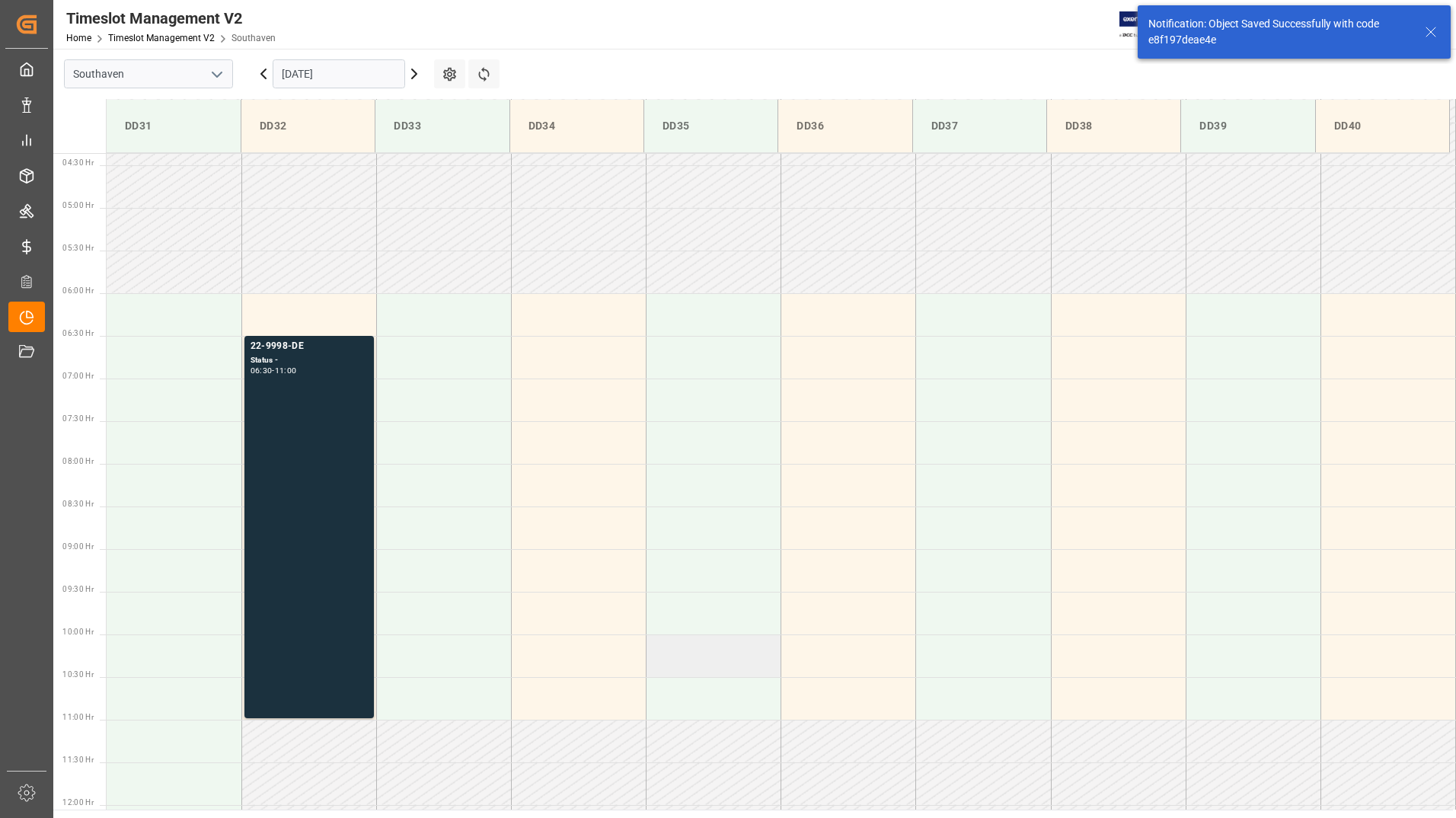
scroll to position [417, 0]
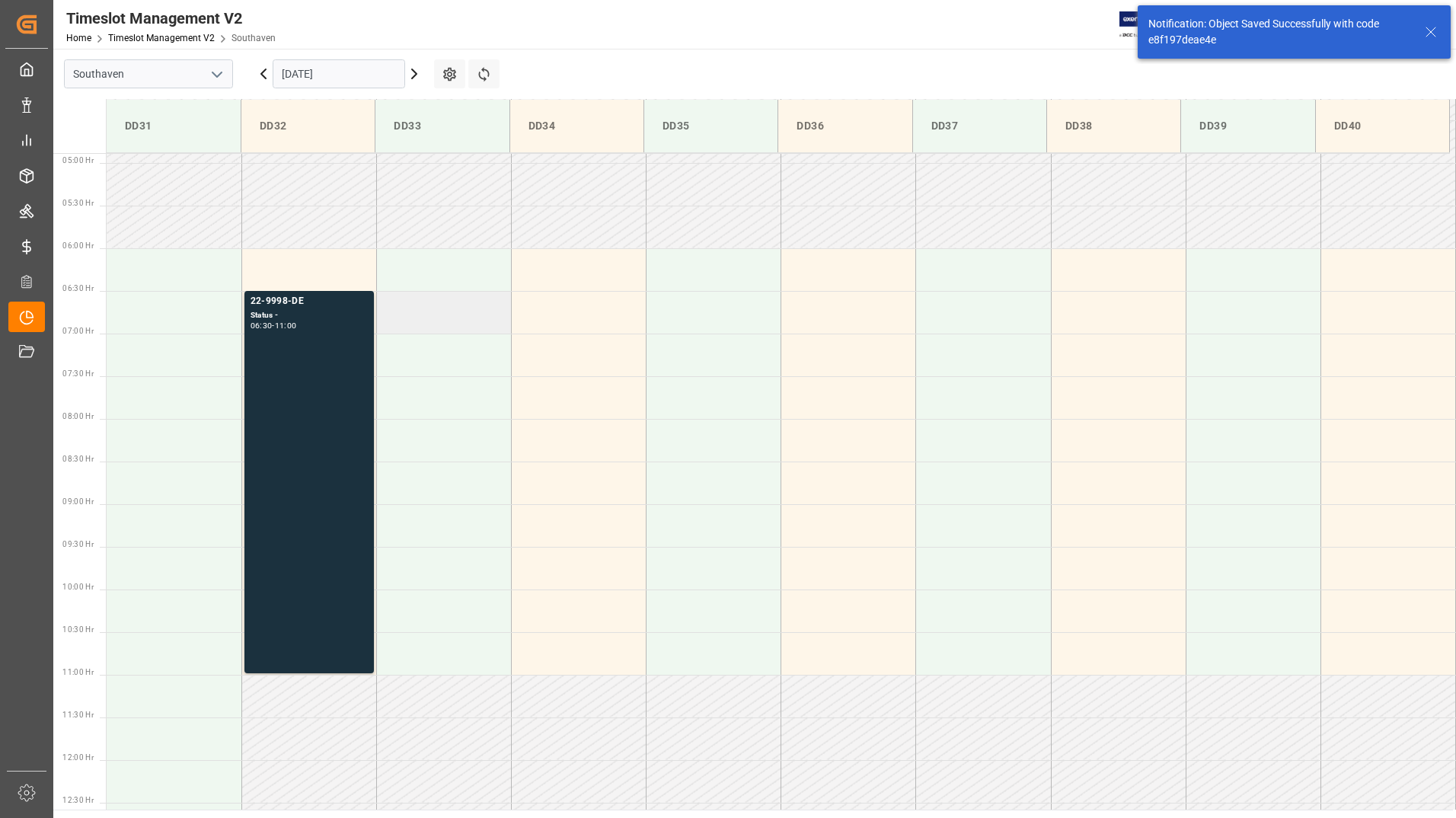
click at [428, 306] on td at bounding box center [443, 312] width 135 height 43
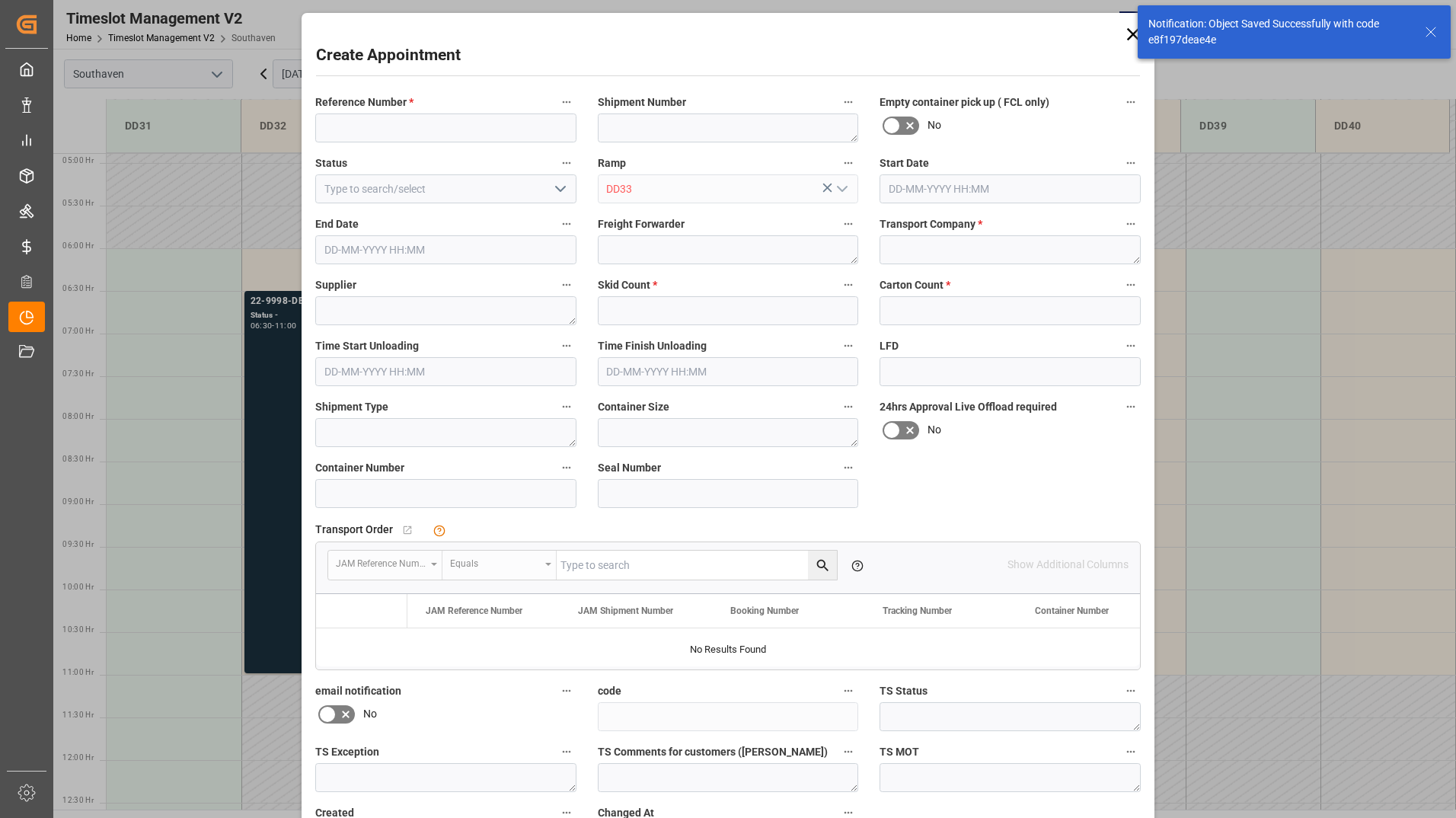
type input "[DATE] 06:30"
type input "[DATE] 07:00"
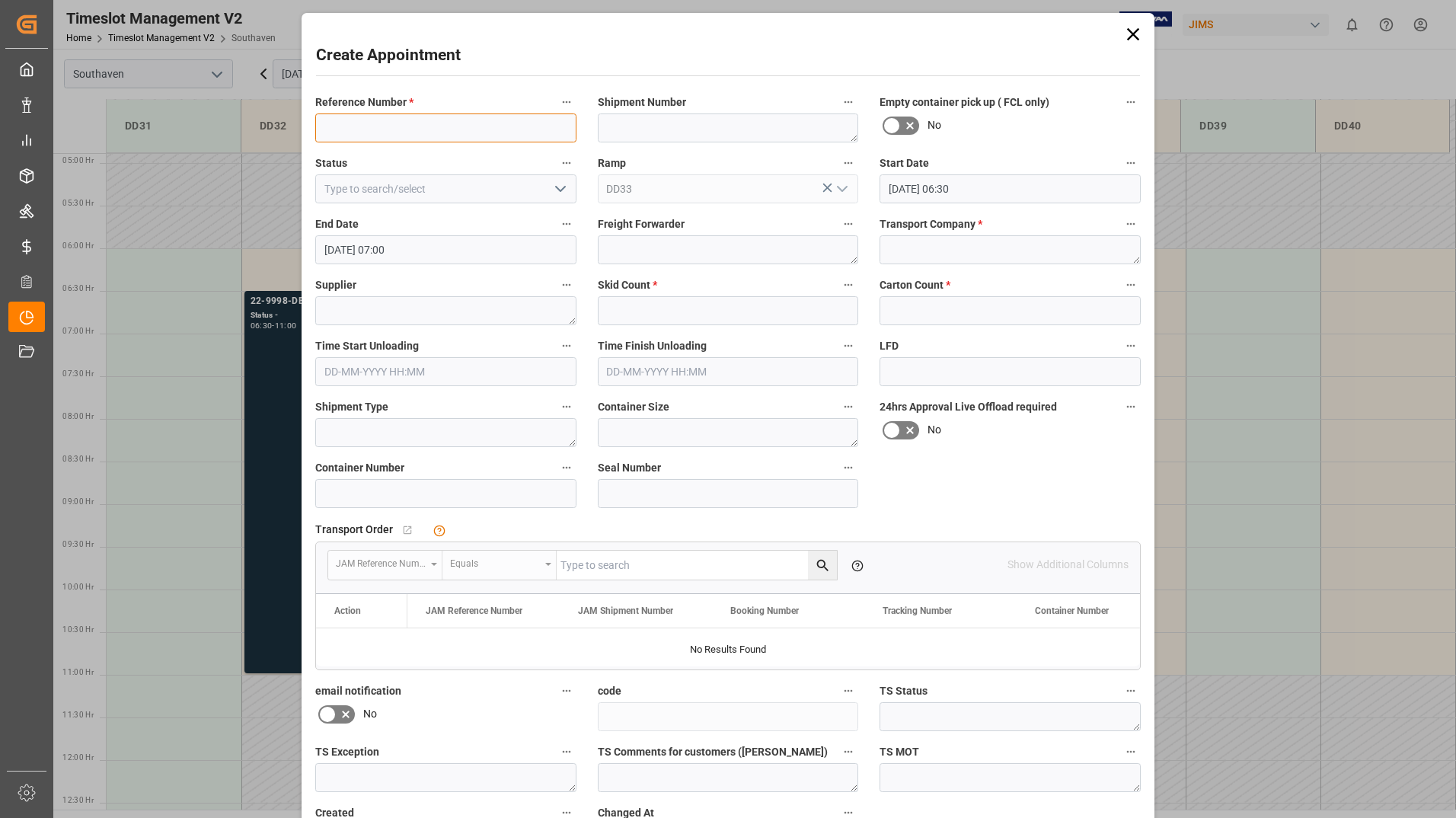
click at [388, 132] on input at bounding box center [446, 128] width 261 height 29
type input "22-9998-DE"
click at [915, 242] on textarea at bounding box center [1009, 250] width 261 height 29
type textarea "Mainstream"
click at [642, 316] on input "text" at bounding box center [728, 311] width 261 height 29
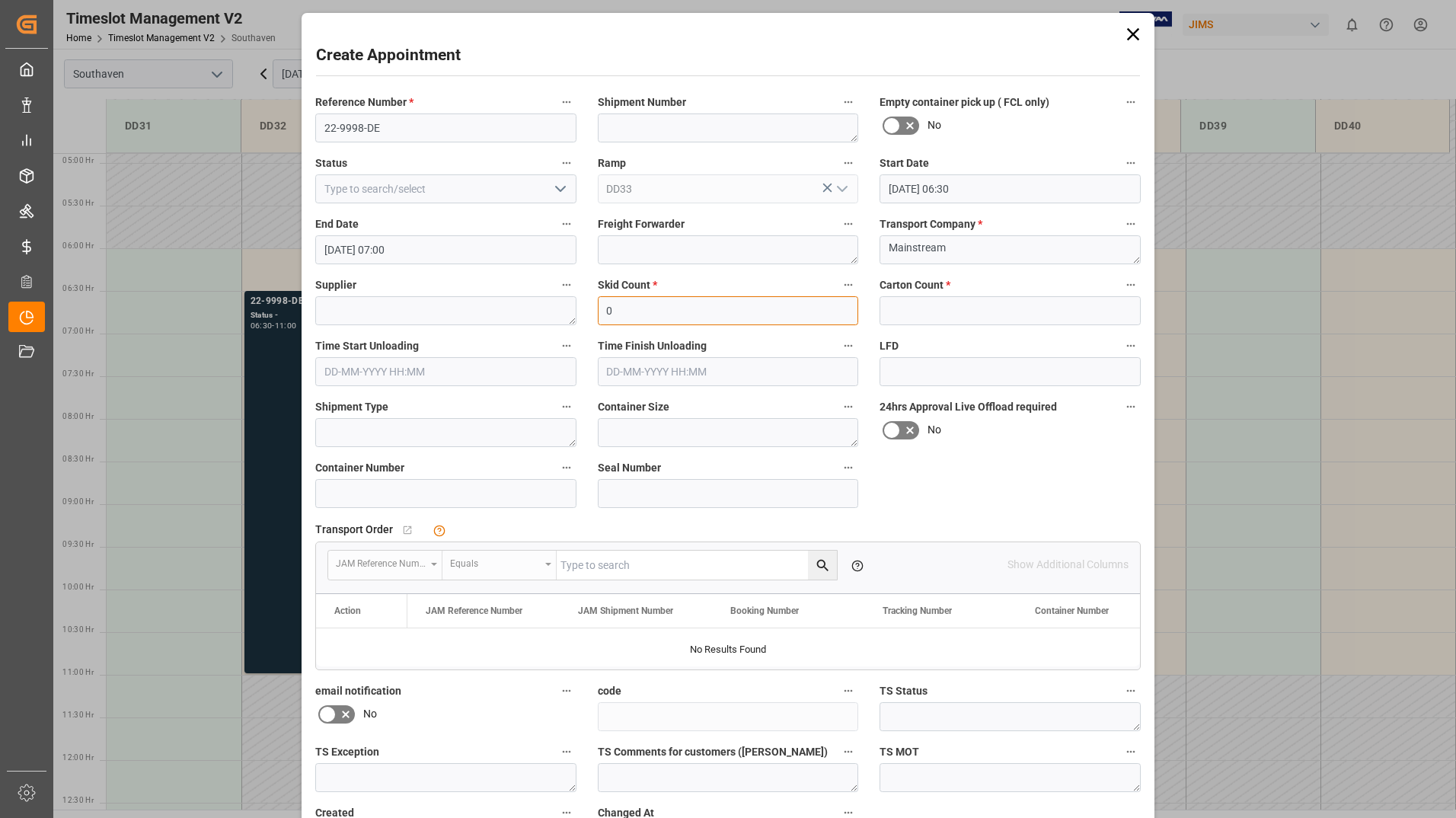
type input "0"
click at [953, 319] on input "text" at bounding box center [1009, 311] width 261 height 29
type input "0"
click at [389, 494] on input at bounding box center [446, 494] width 261 height 29
paste input "Gesu6640123"
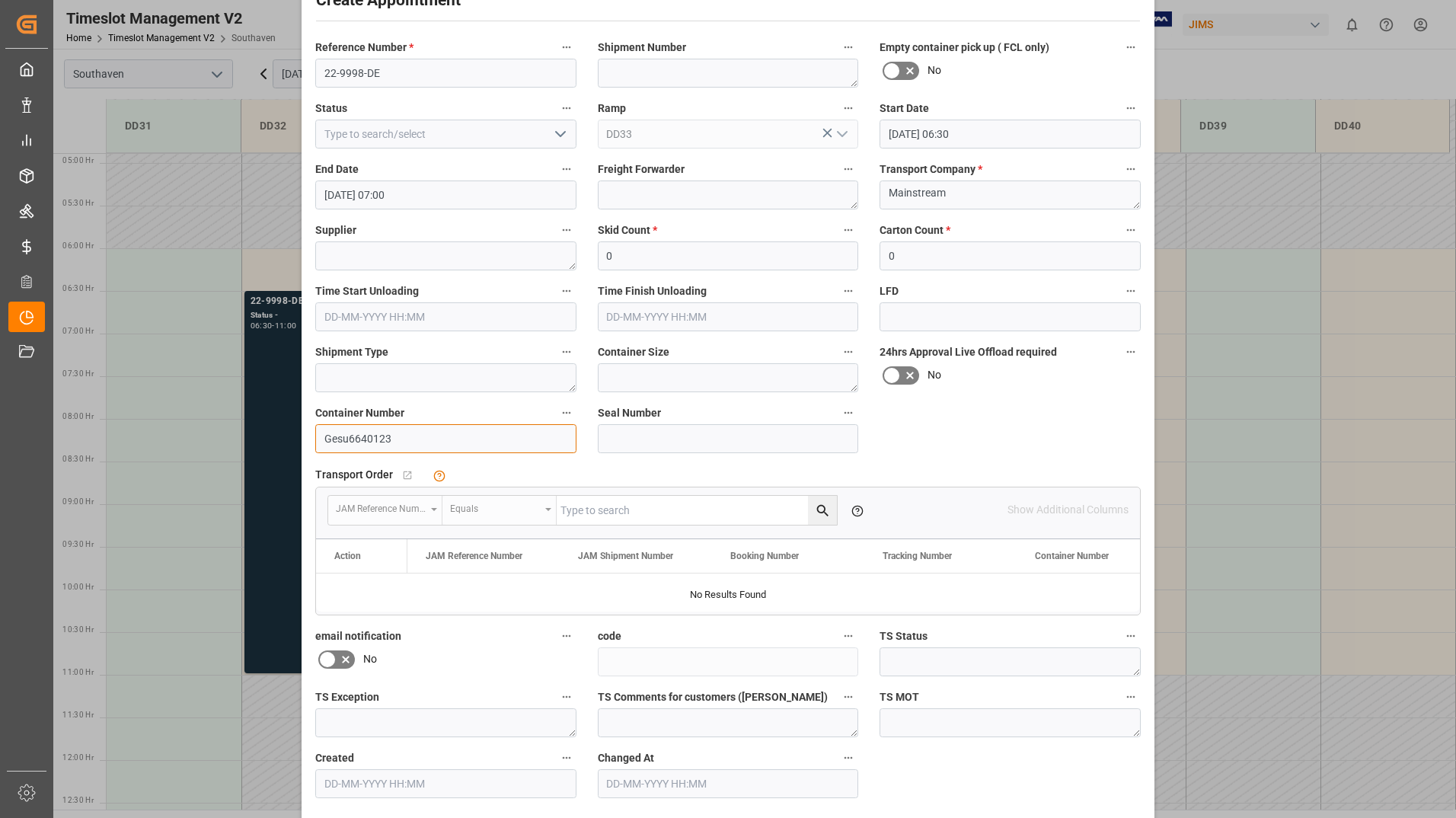
scroll to position [113, 0]
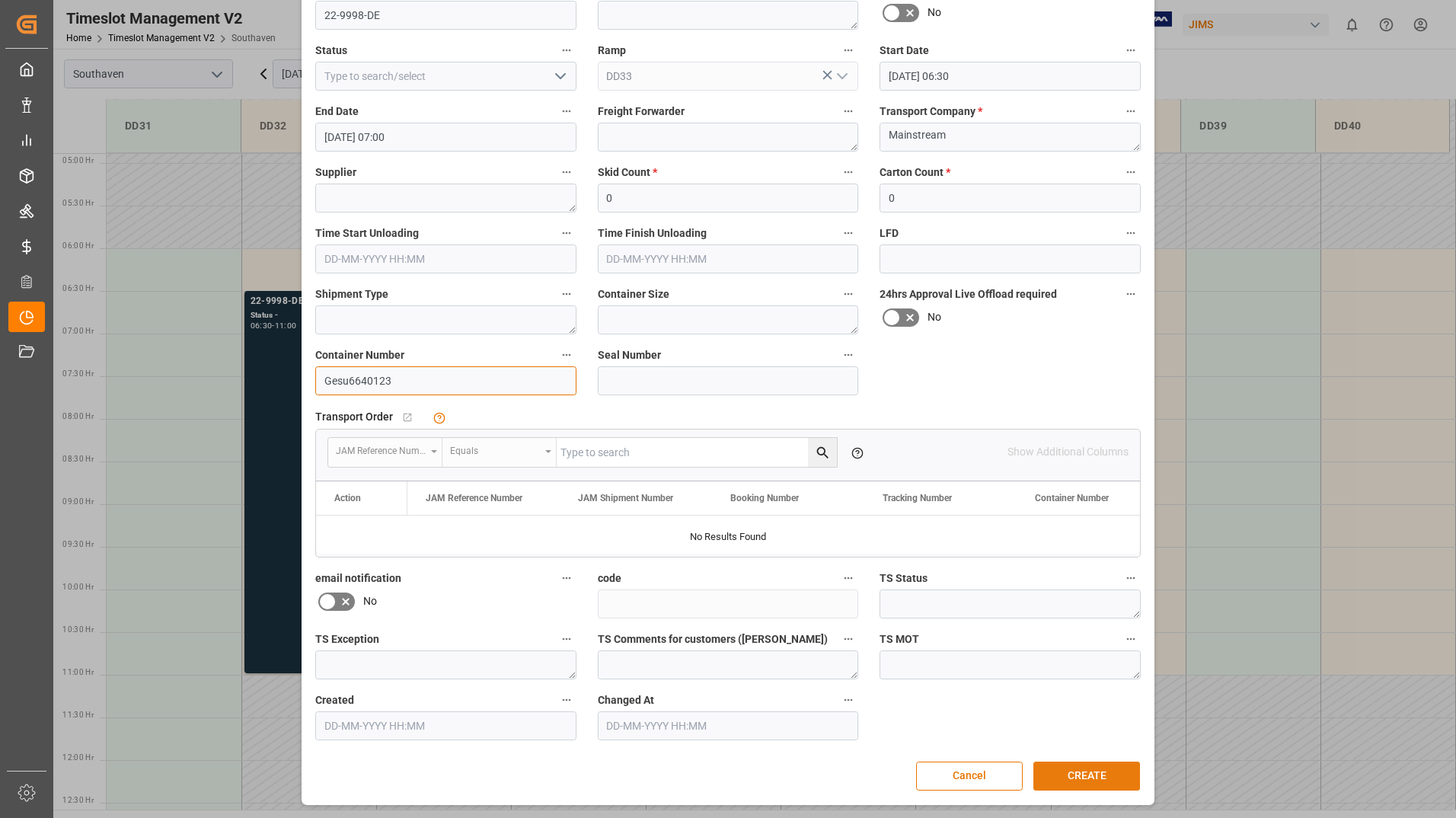
type input "Gesu6640123"
click at [1078, 769] on button "CREATE" at bounding box center [1087, 776] width 107 height 29
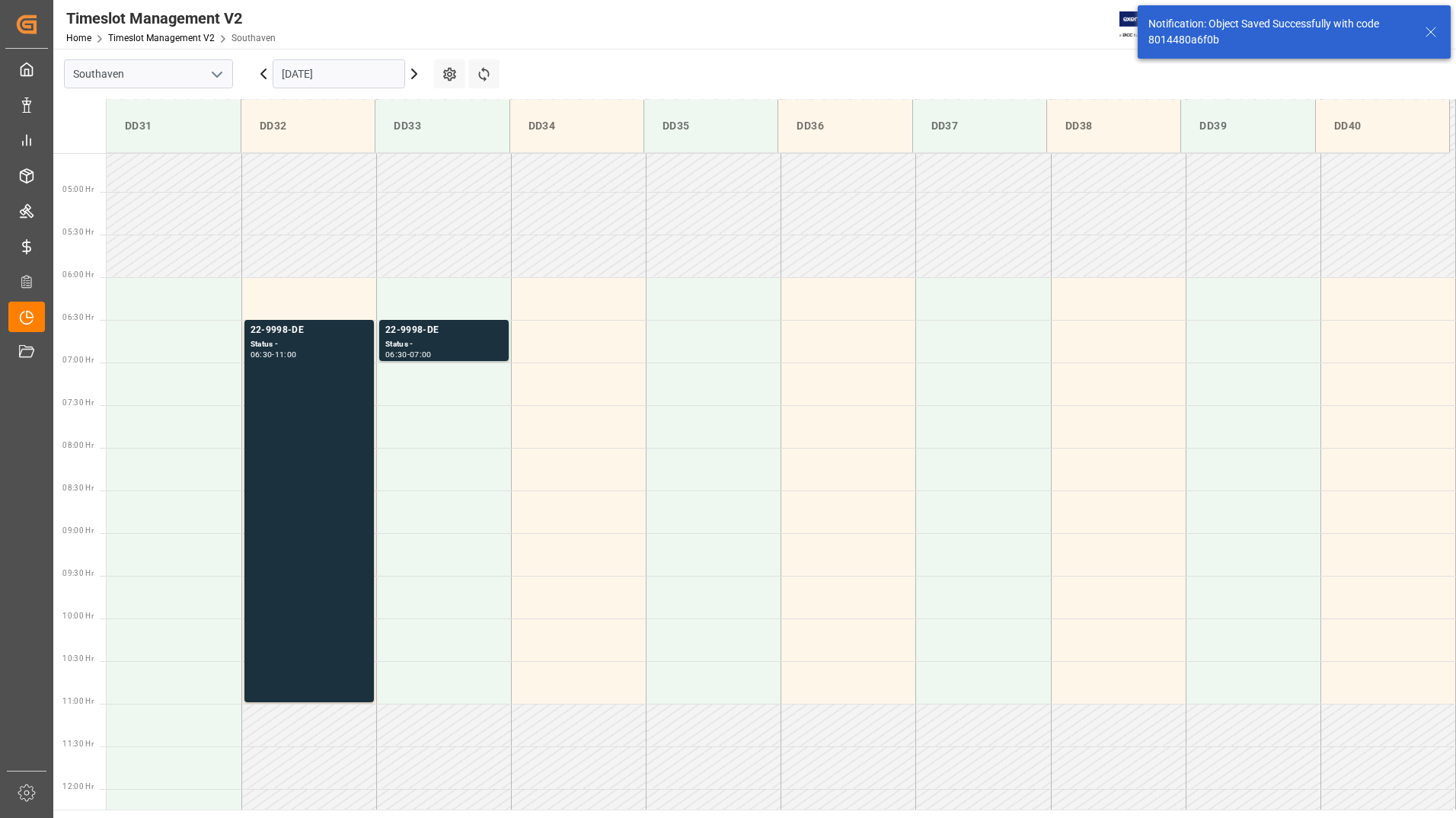
scroll to position [417, 0]
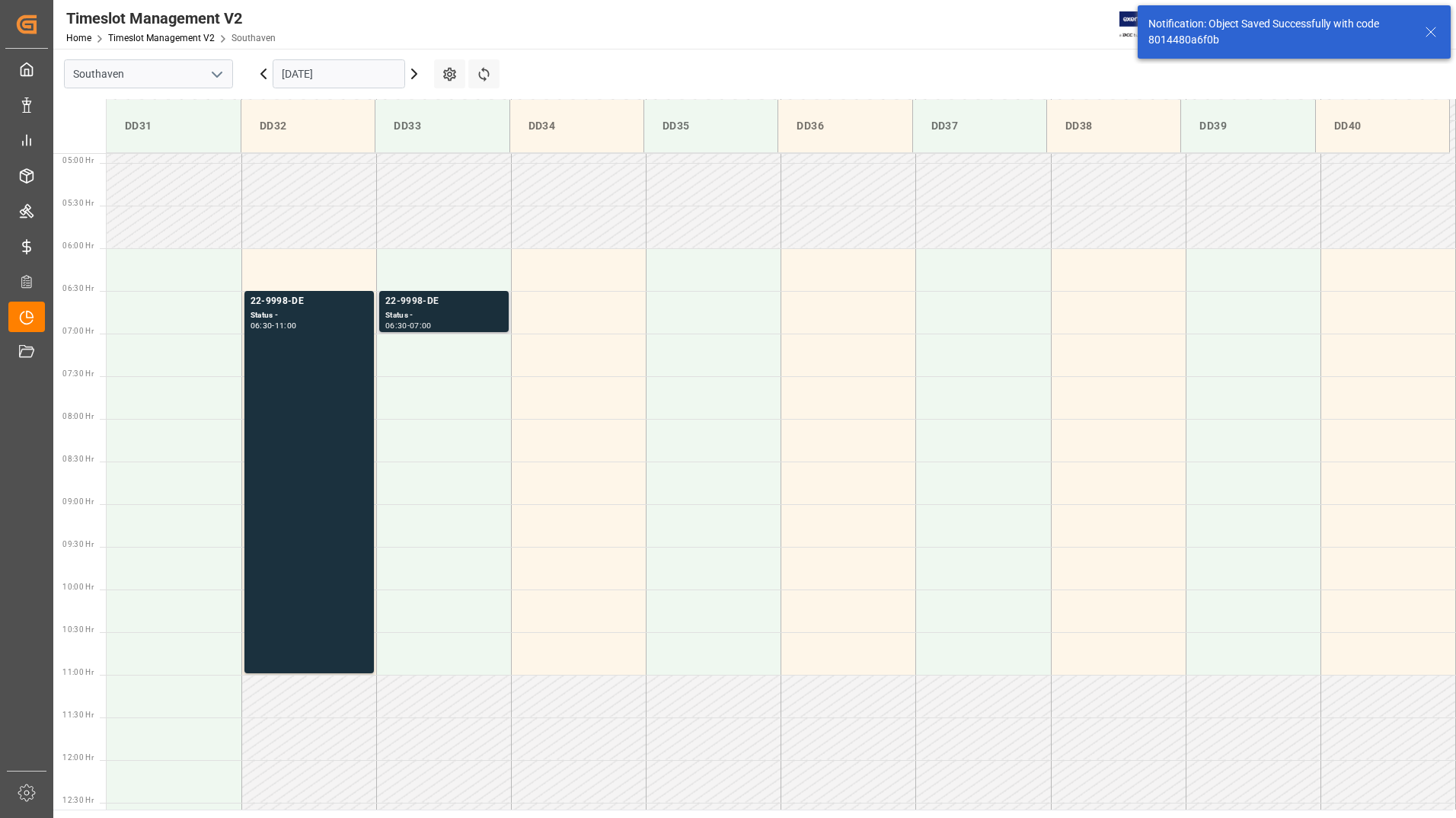
click at [467, 304] on div "22-9998-DE" at bounding box center [444, 302] width 118 height 16
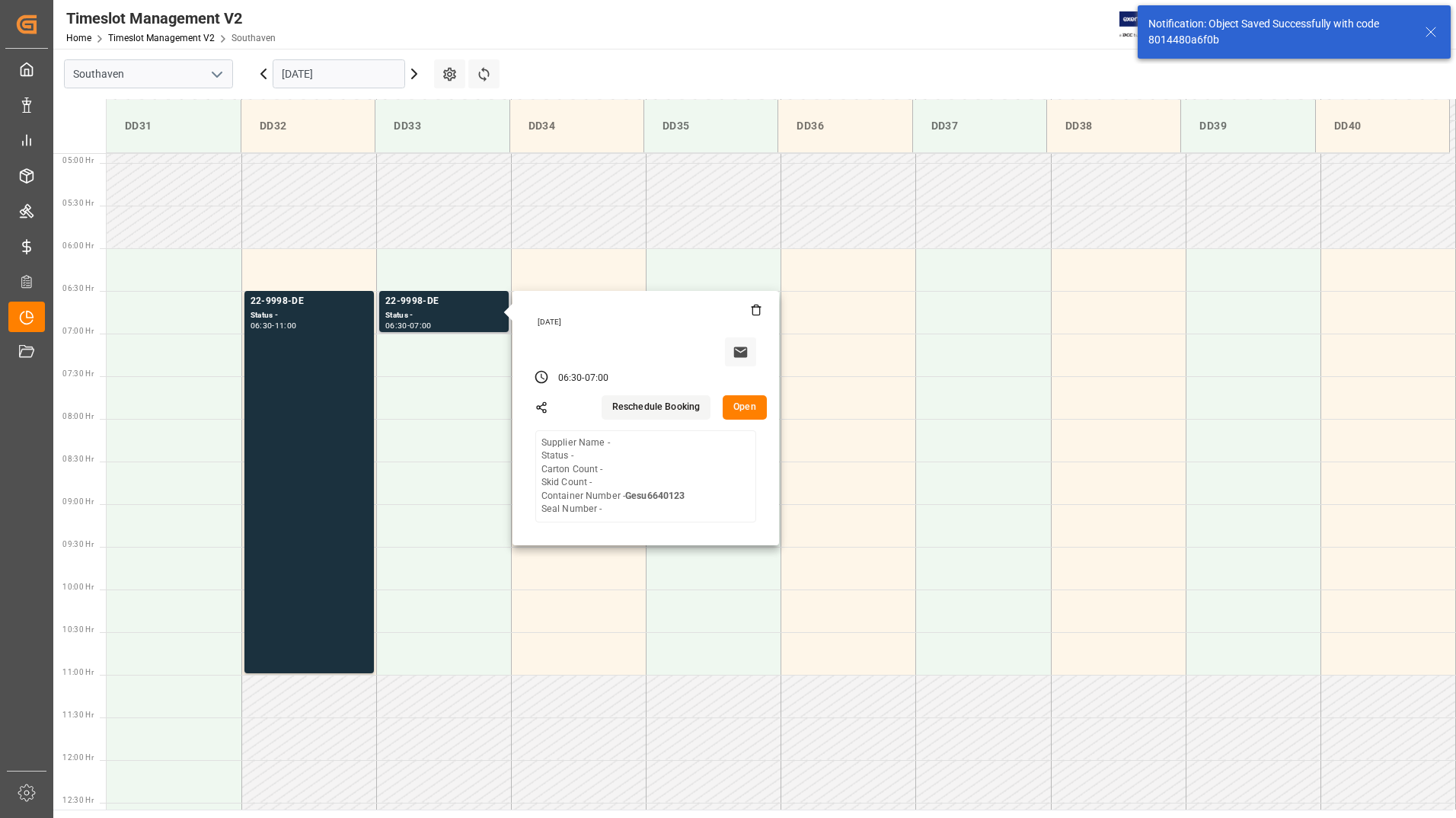
click at [739, 405] on button "Open" at bounding box center [744, 407] width 44 height 24
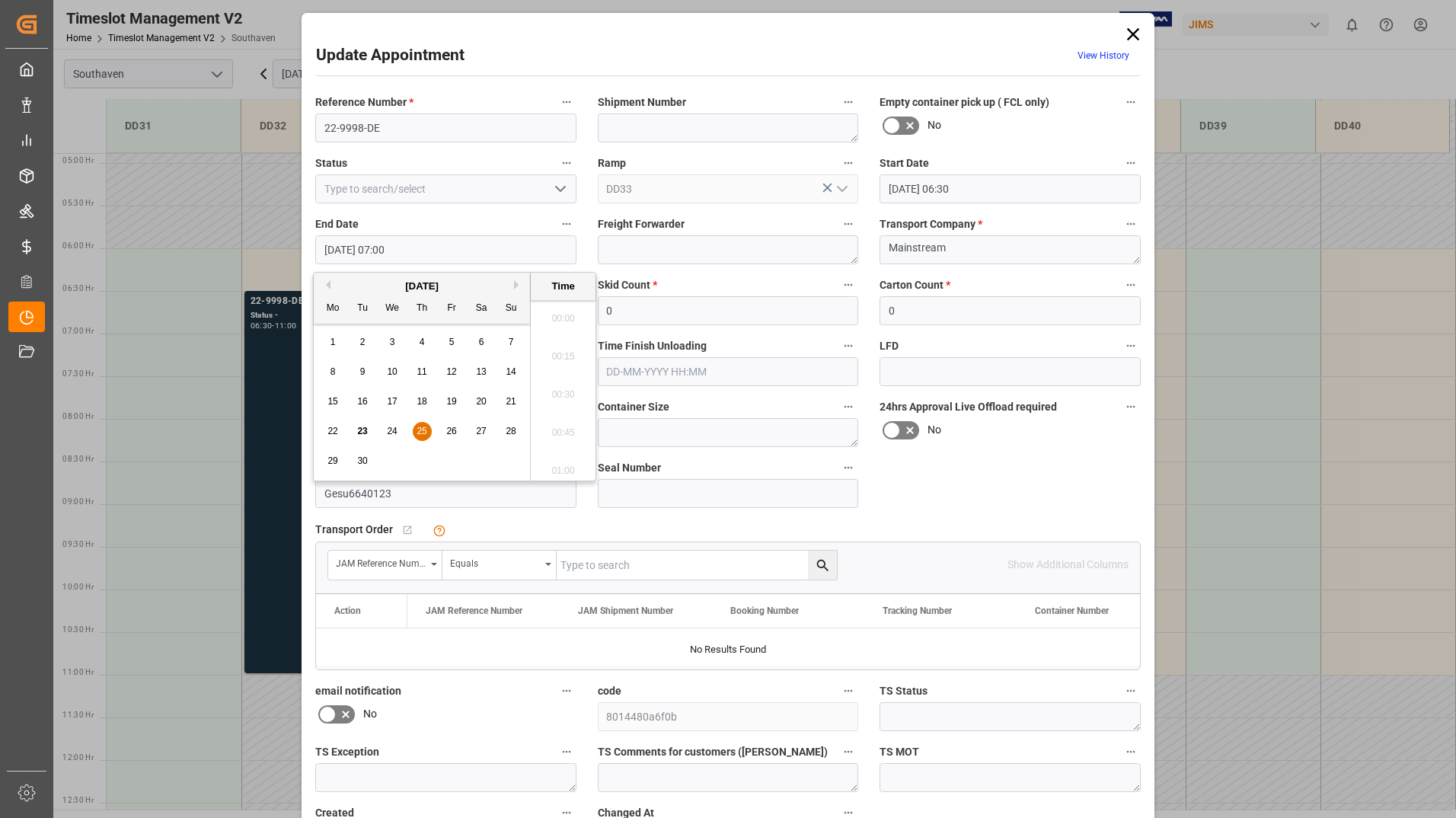
click at [484, 256] on input "[DATE] 07:00" at bounding box center [446, 250] width 261 height 29
click at [421, 433] on span "25" at bounding box center [422, 430] width 10 height 11
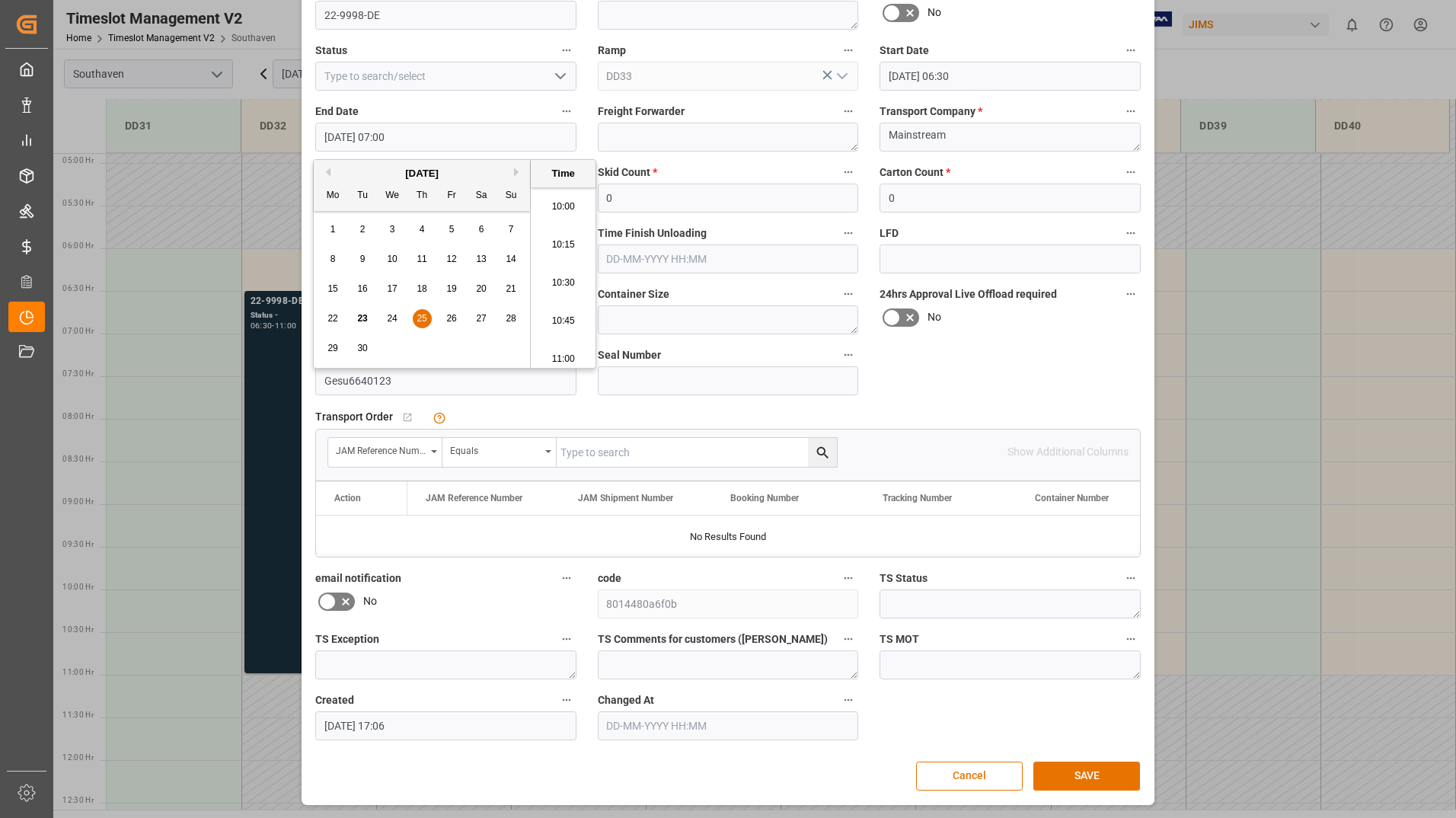
scroll to position [1605, 0]
click at [565, 283] on li "11:00" at bounding box center [562, 277] width 65 height 38
type input "[DATE] 11:00"
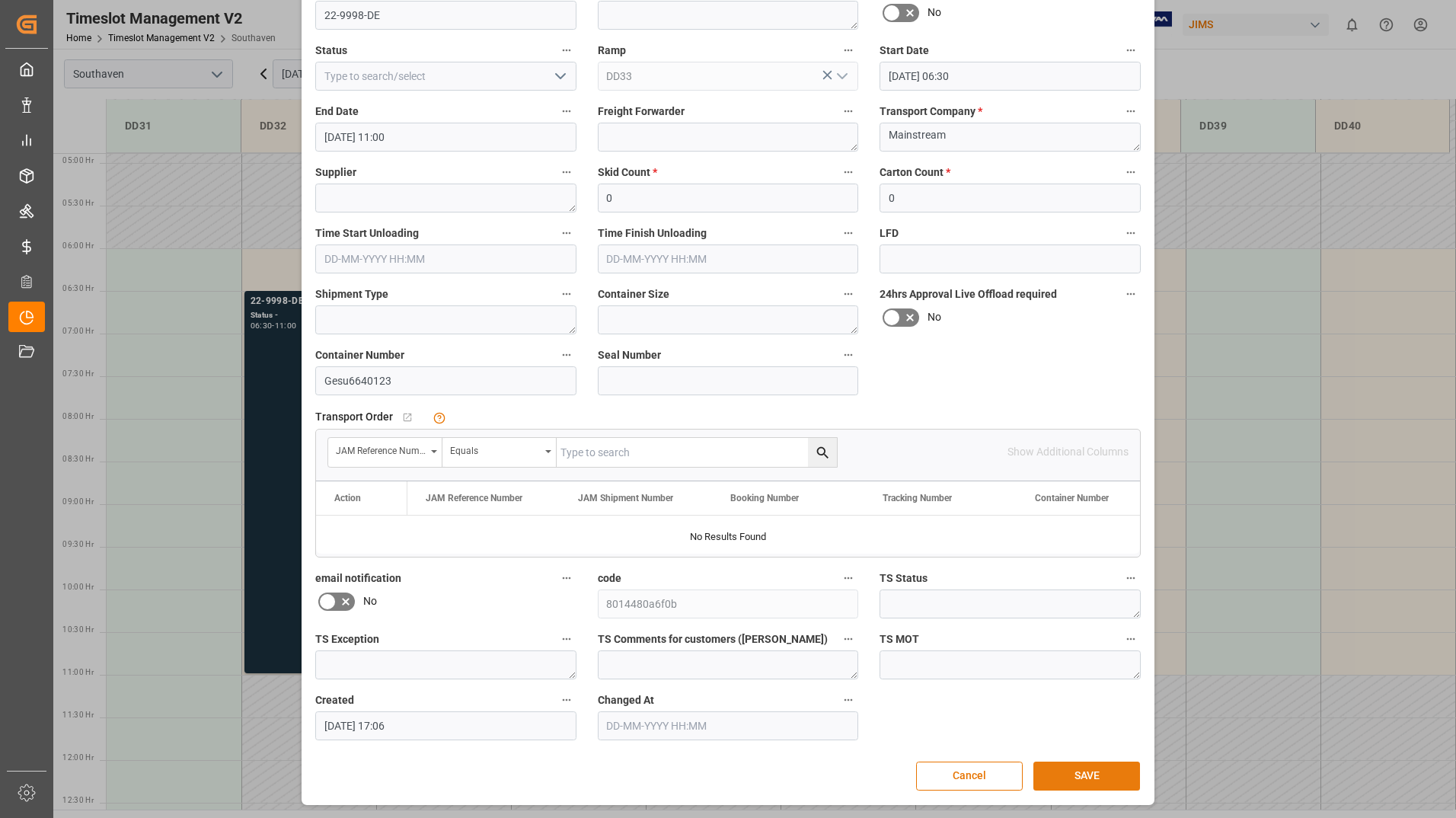
click at [1080, 775] on button "SAVE" at bounding box center [1087, 776] width 107 height 29
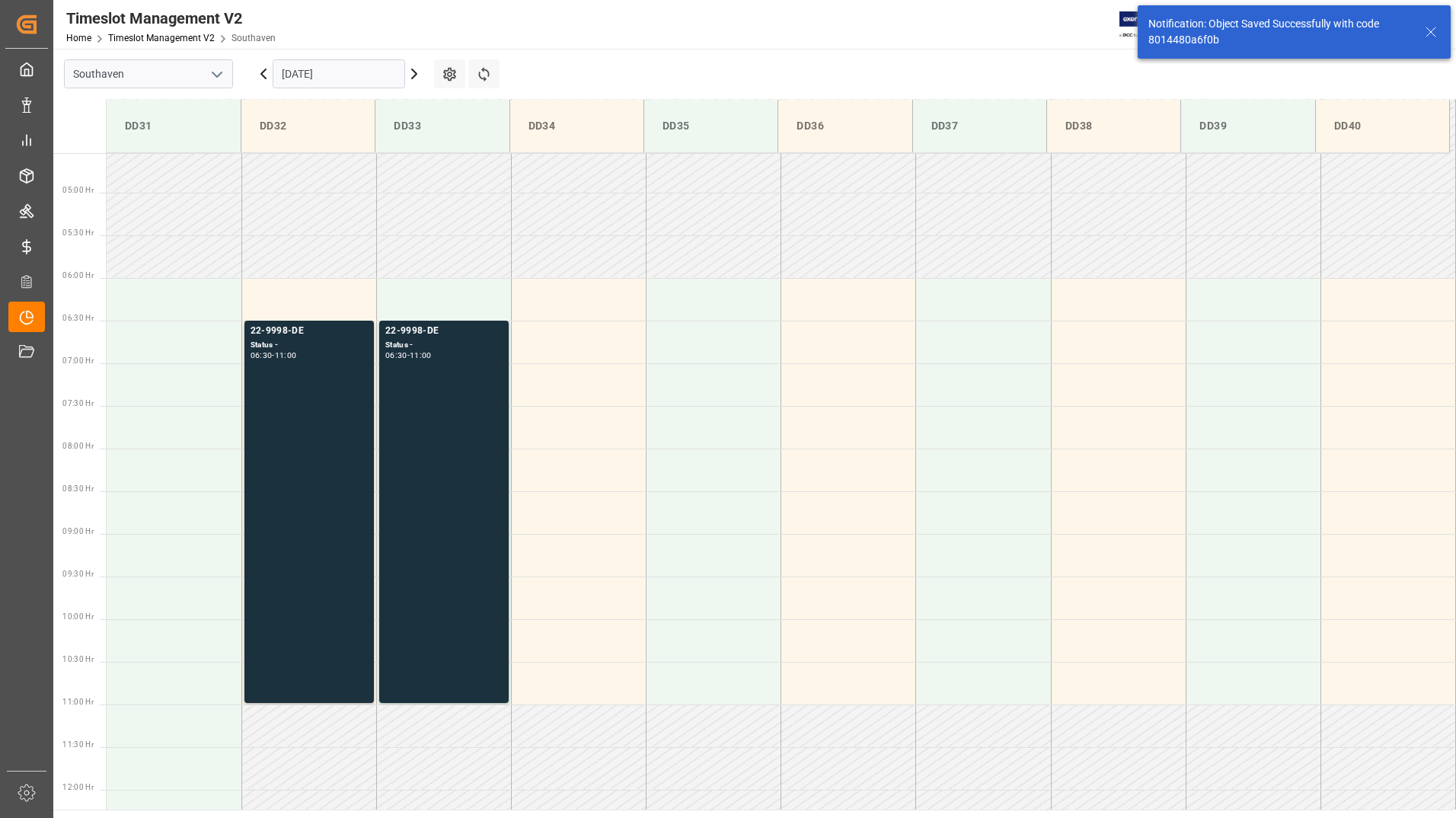
scroll to position [417, 0]
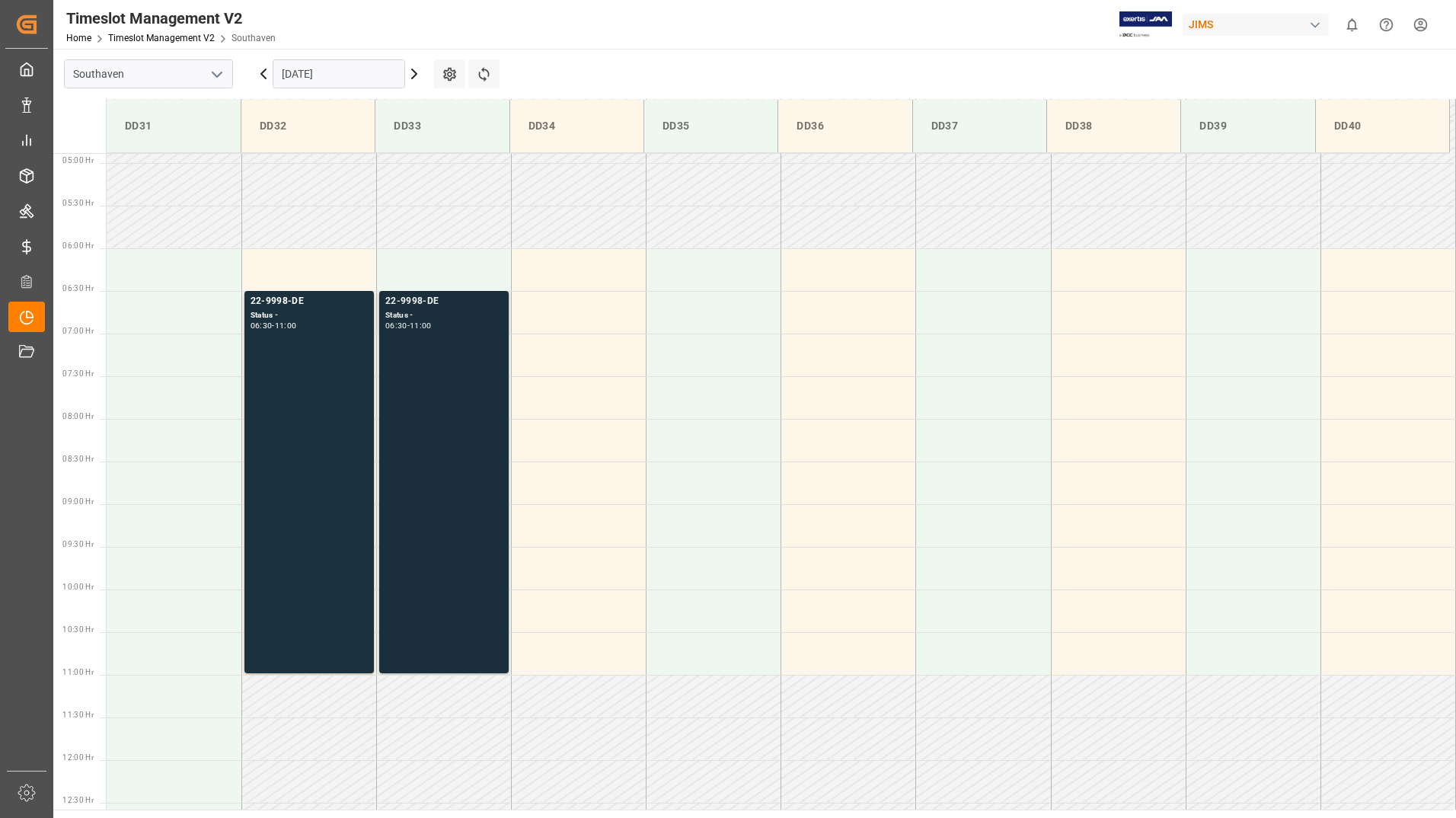
click at [453, 414] on div "22-9998-DE Status - 06:30 - 11:00" at bounding box center [444, 482] width 118 height 376
click at [305, 403] on div "22-9998-DE Status - 06:30 - 11:00" at bounding box center [309, 482] width 118 height 376
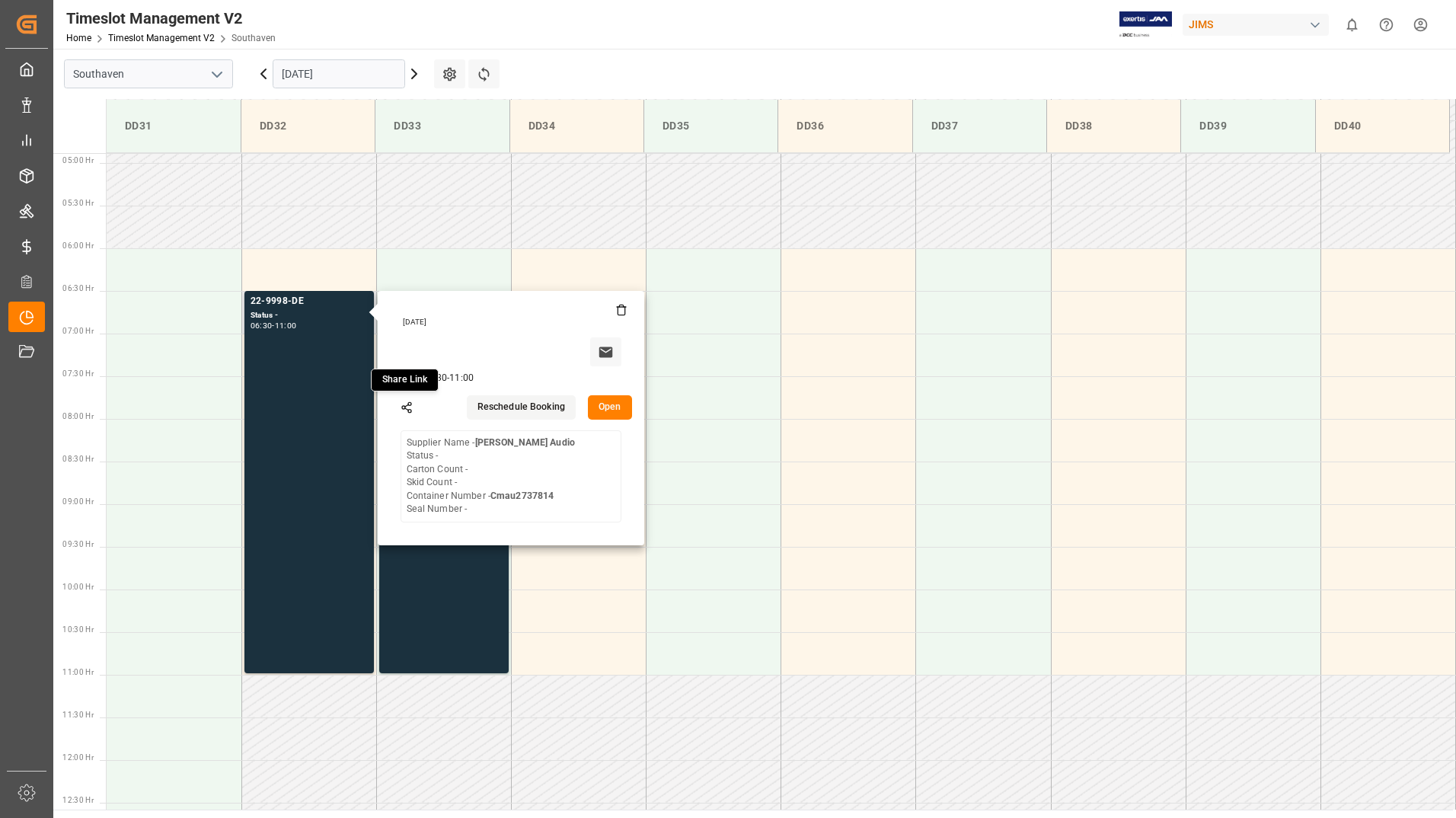
click at [613, 414] on button "Open" at bounding box center [609, 407] width 44 height 24
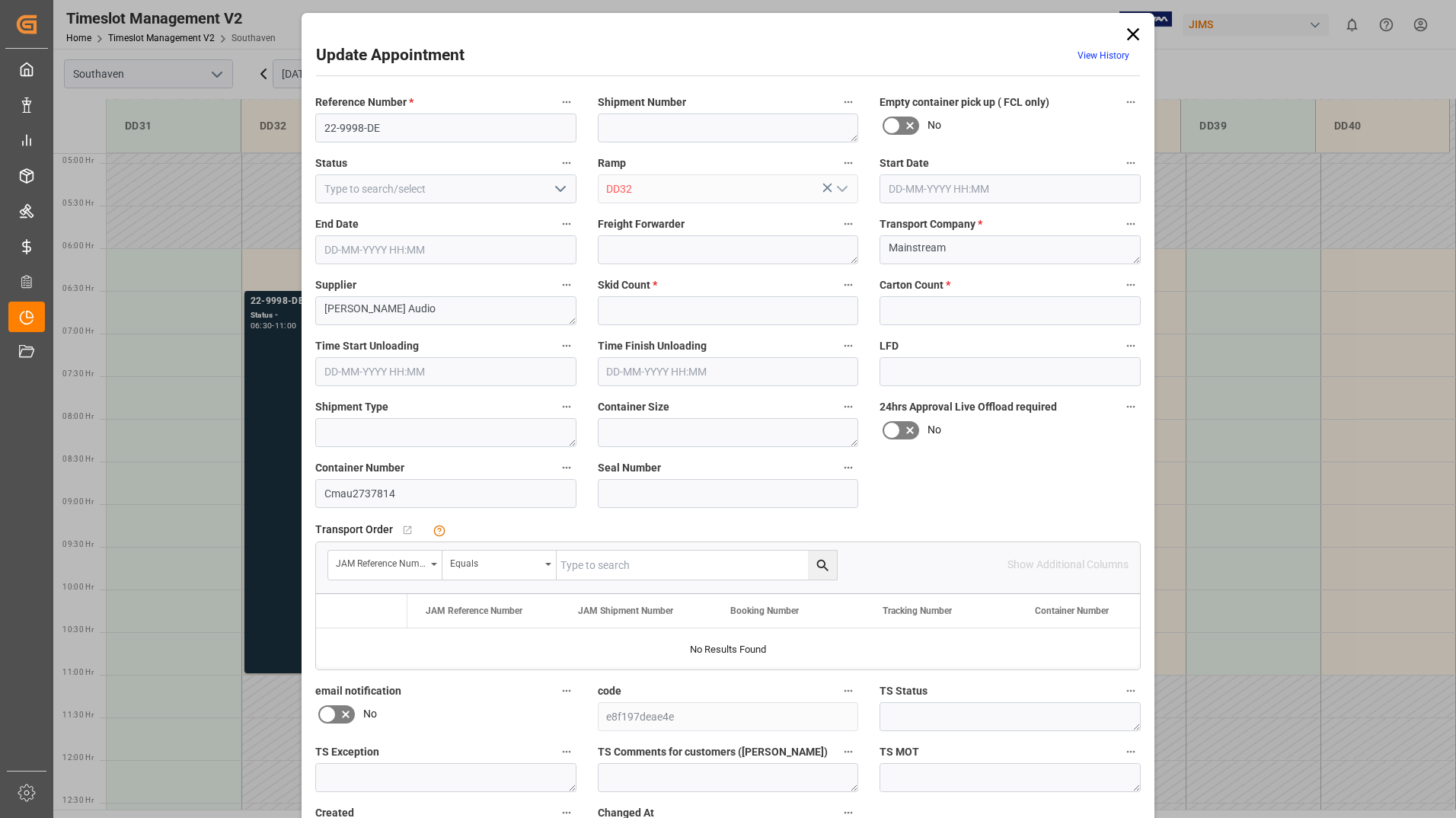
type input "0"
type input "[DATE] 06:30"
type input "[DATE] 11:00"
type input "[DATE] 17:05"
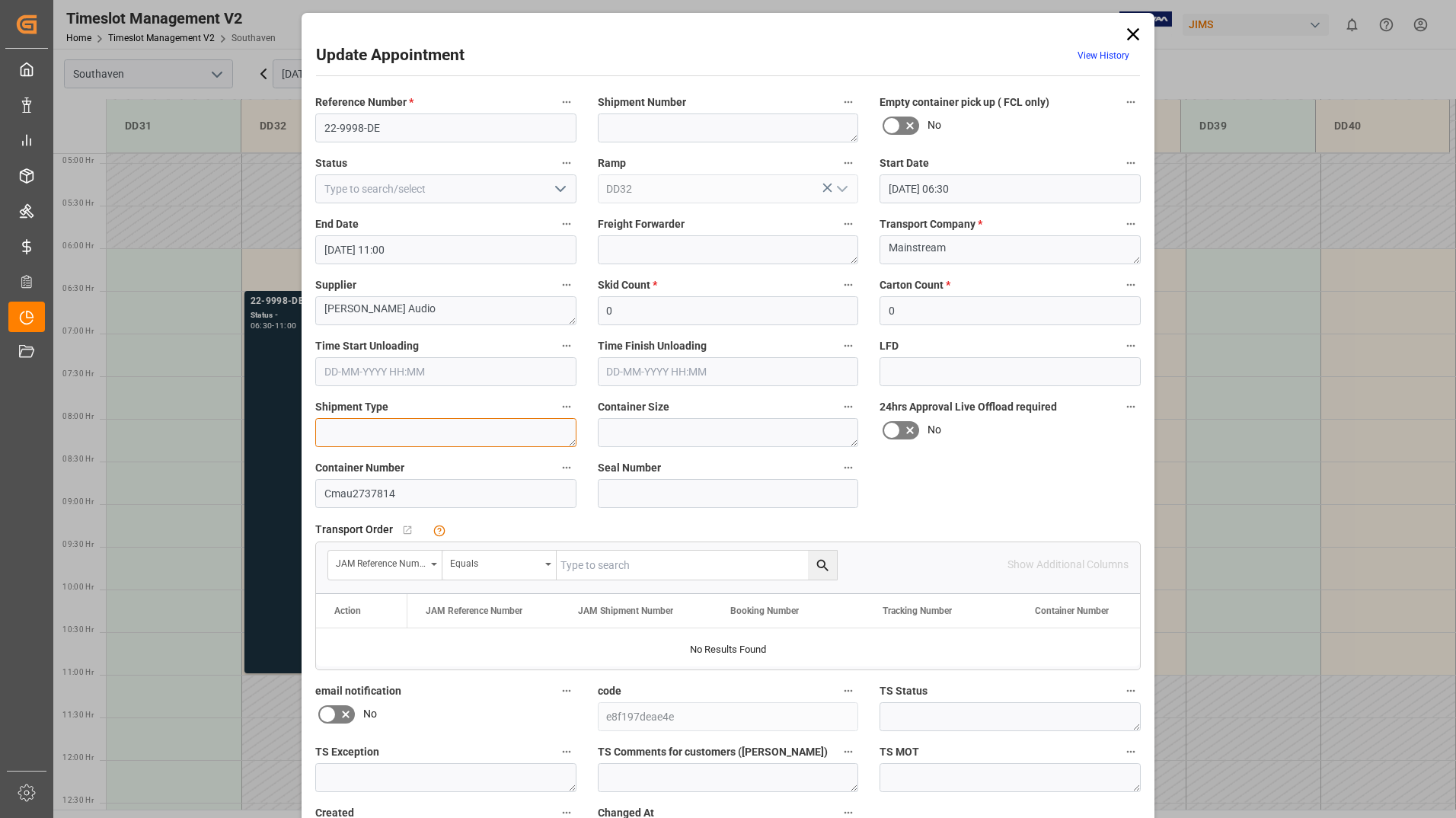
click at [424, 432] on textarea at bounding box center [446, 432] width 261 height 29
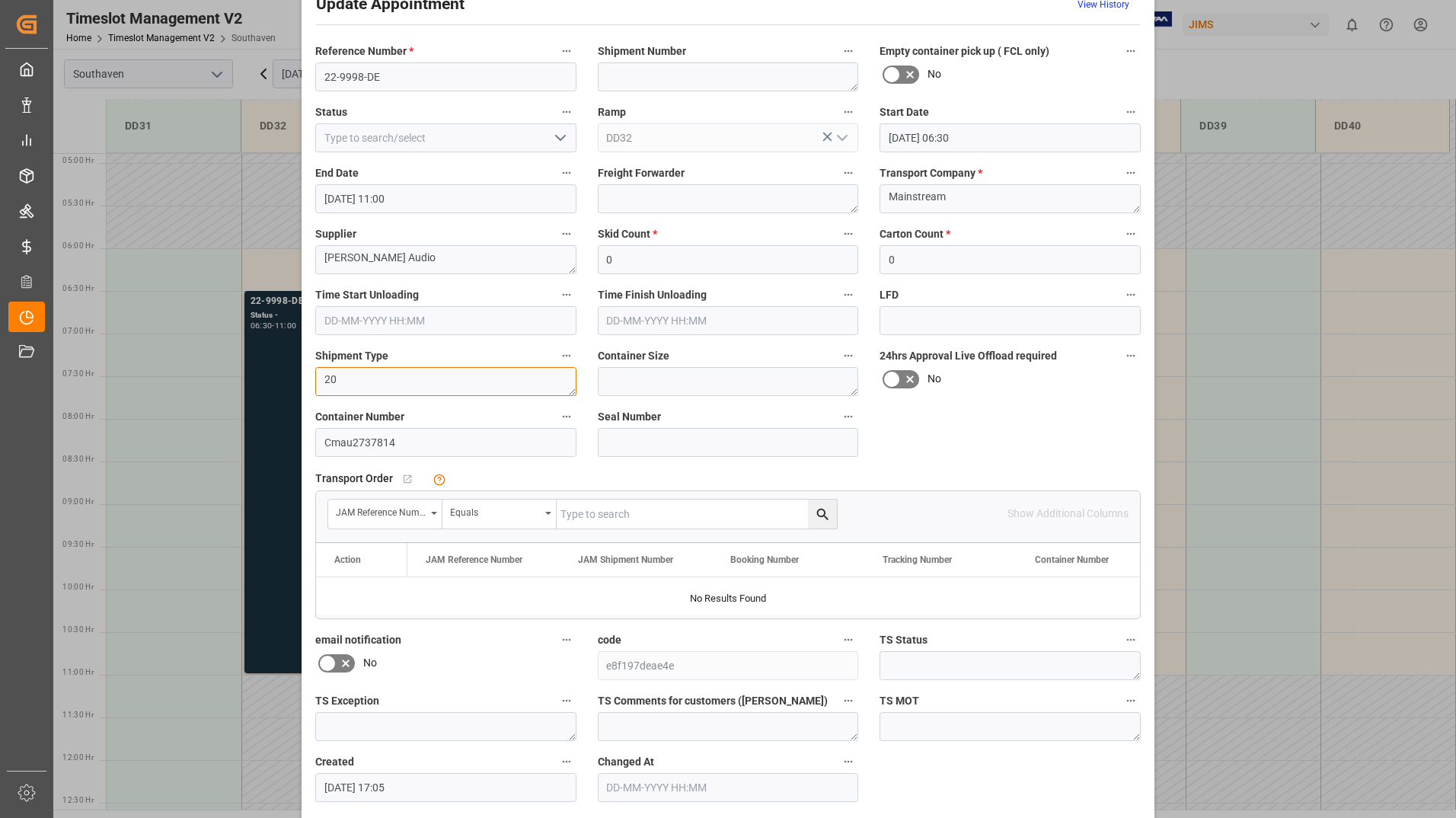
scroll to position [113, 0]
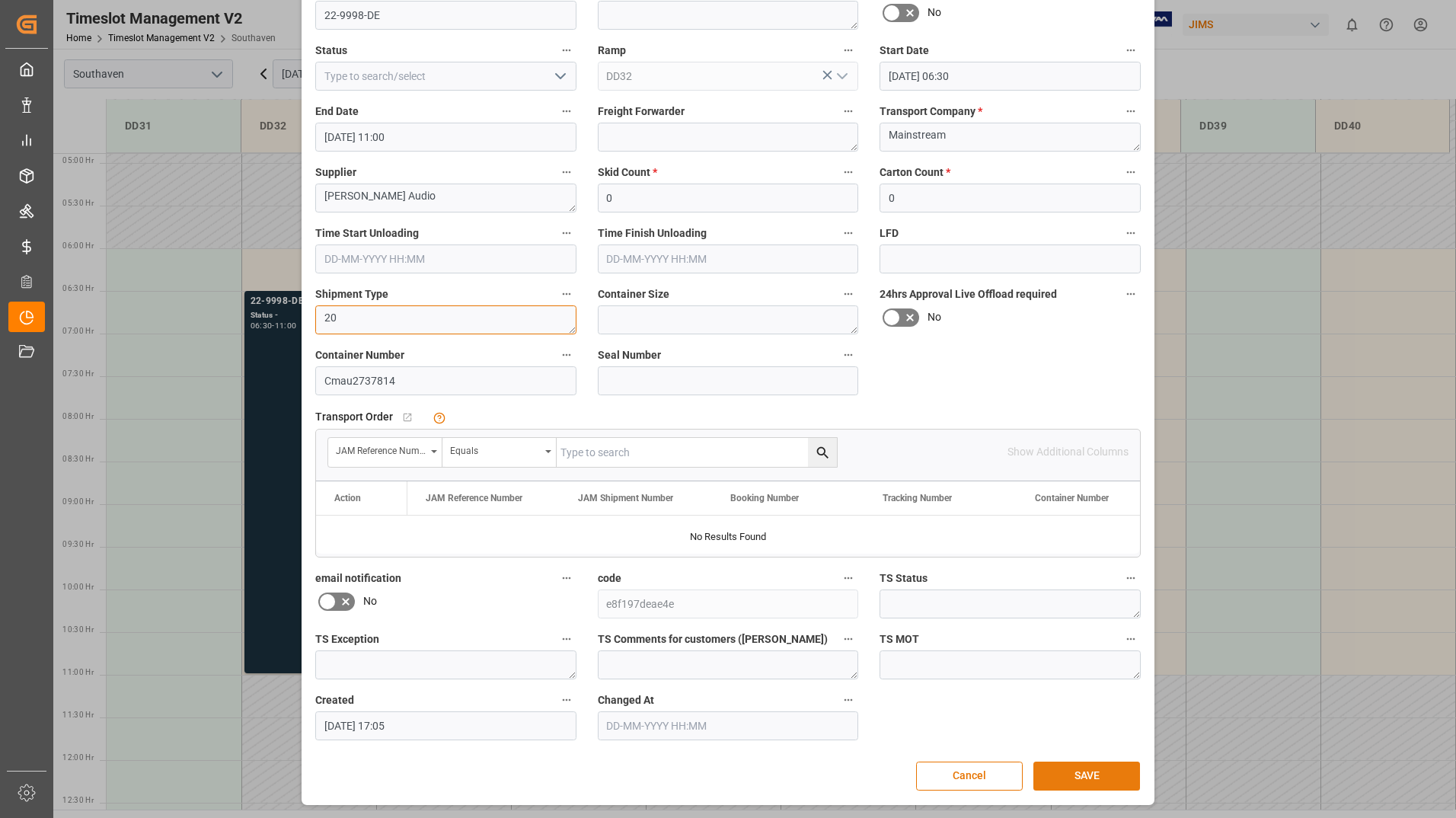
type textarea "20"
click at [1097, 769] on button "SAVE" at bounding box center [1087, 776] width 107 height 29
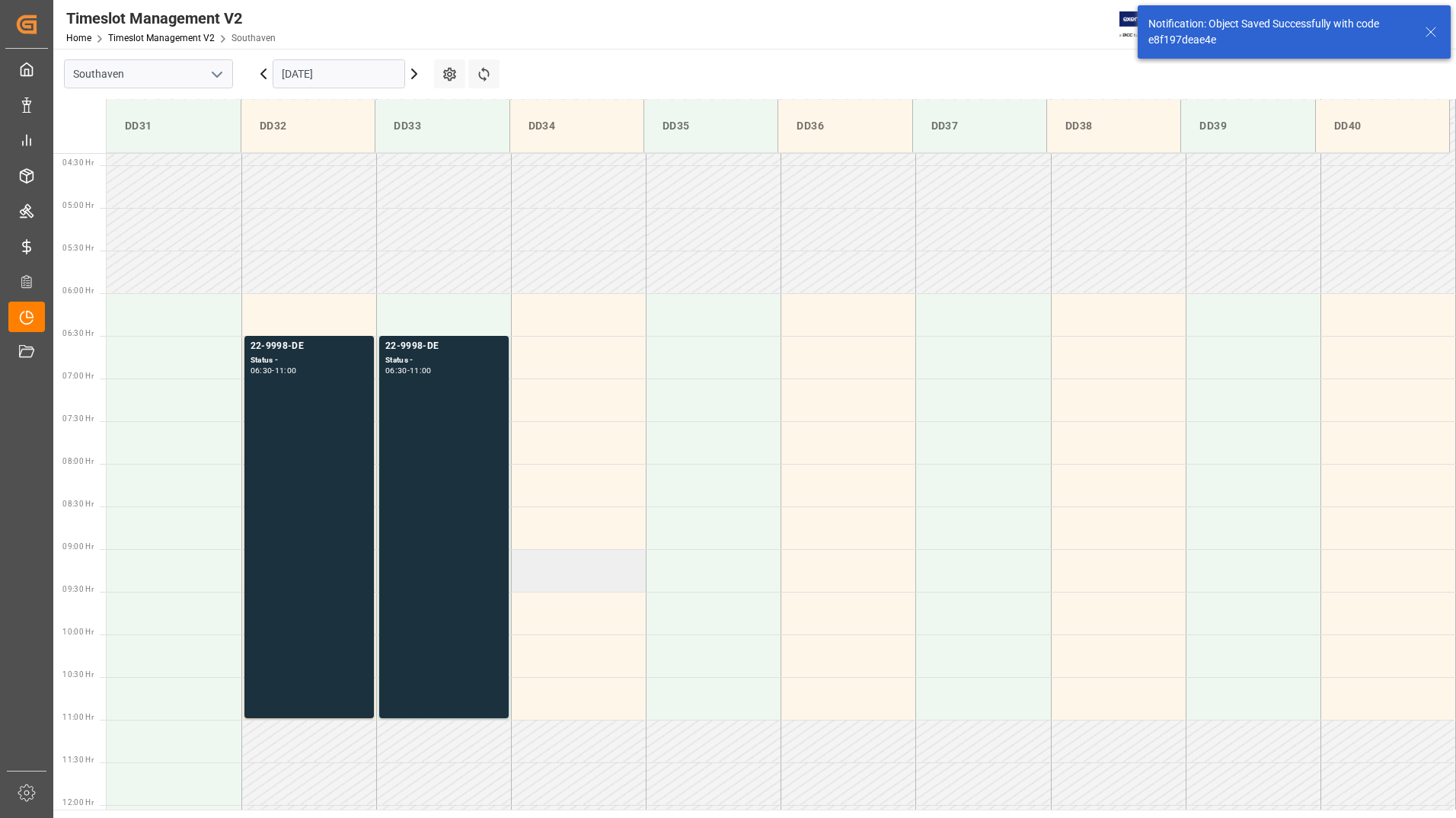
scroll to position [417, 0]
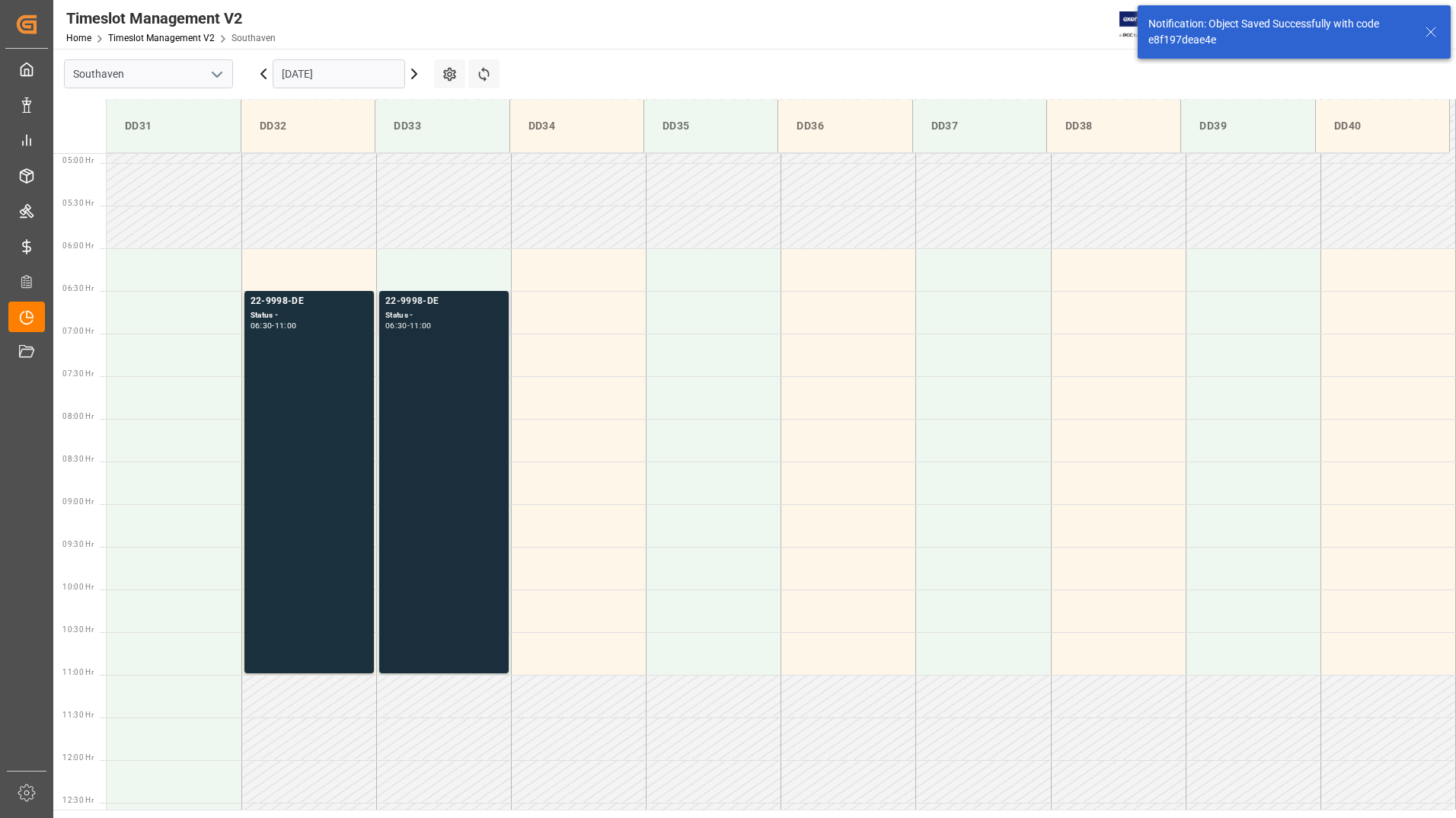
click at [435, 477] on div "22-9998-DE Status - 06:30 - 11:00" at bounding box center [444, 482] width 118 height 376
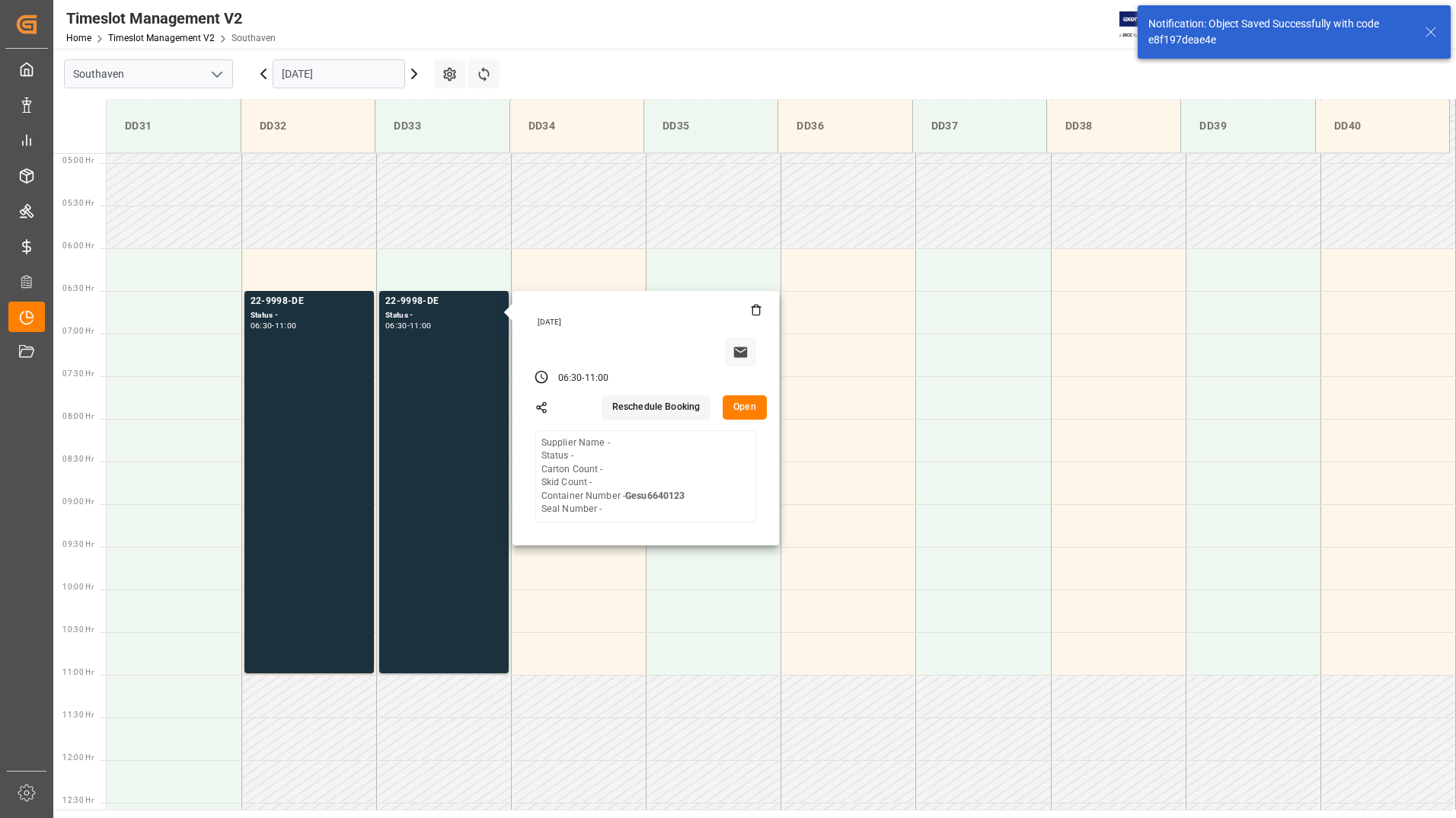
click at [749, 410] on button "Open" at bounding box center [744, 407] width 44 height 24
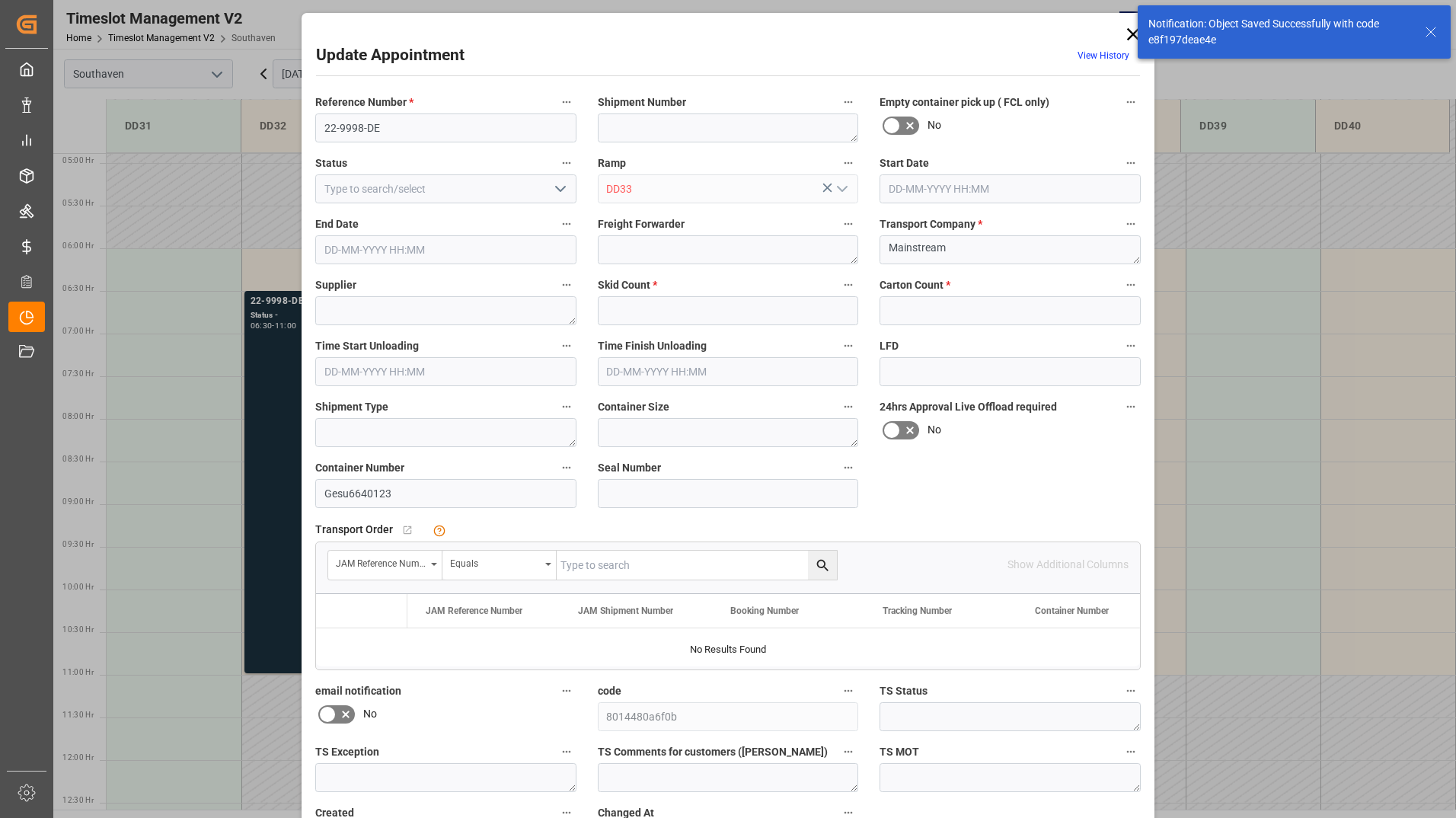
type input "0"
type input "[DATE] 06:30"
type input "[DATE] 11:00"
type input "[DATE] 17:06"
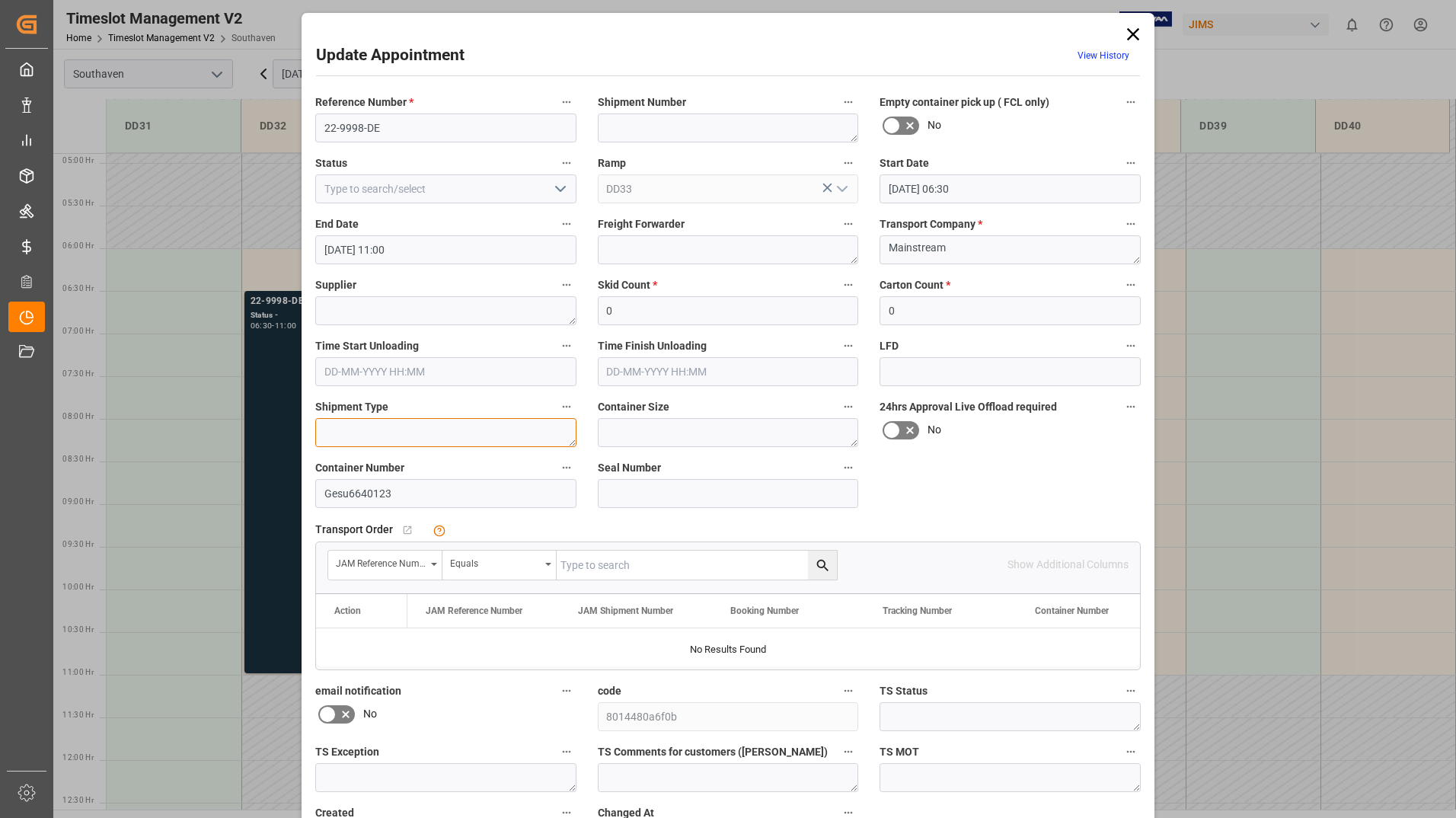
click at [427, 423] on textarea at bounding box center [446, 432] width 261 height 29
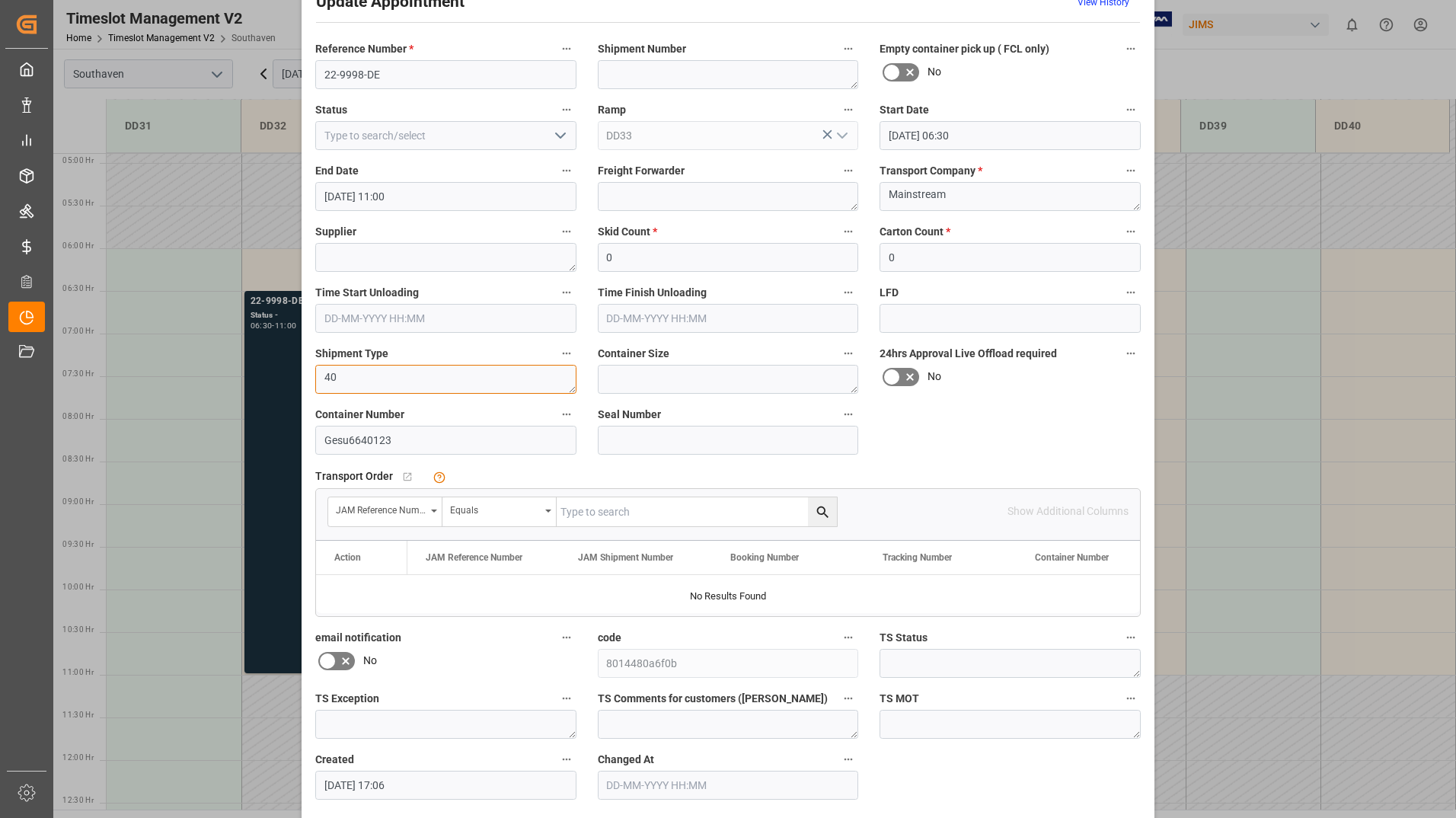
scroll to position [113, 0]
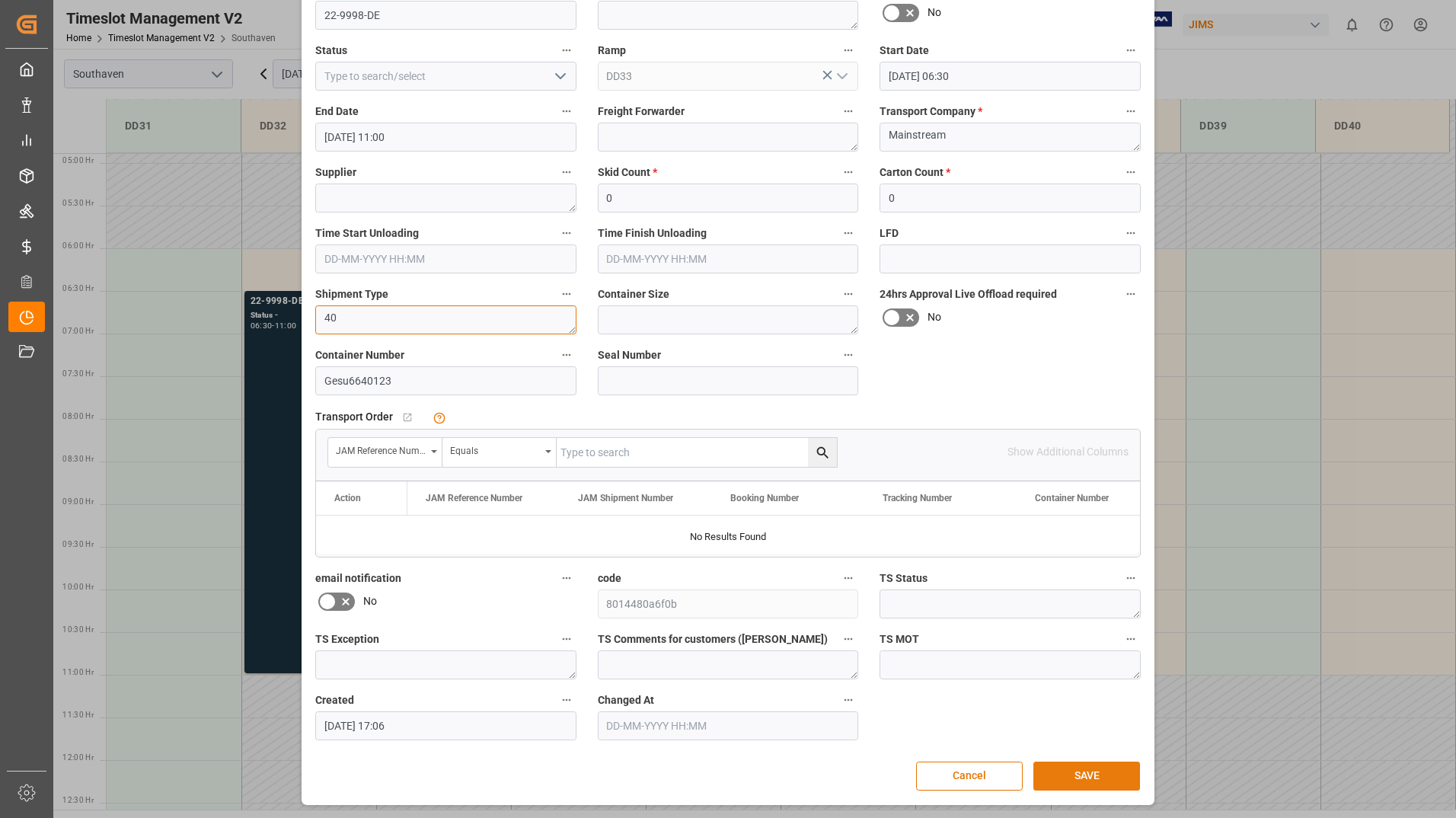
type textarea "40"
click at [1047, 769] on button "SAVE" at bounding box center [1087, 776] width 107 height 29
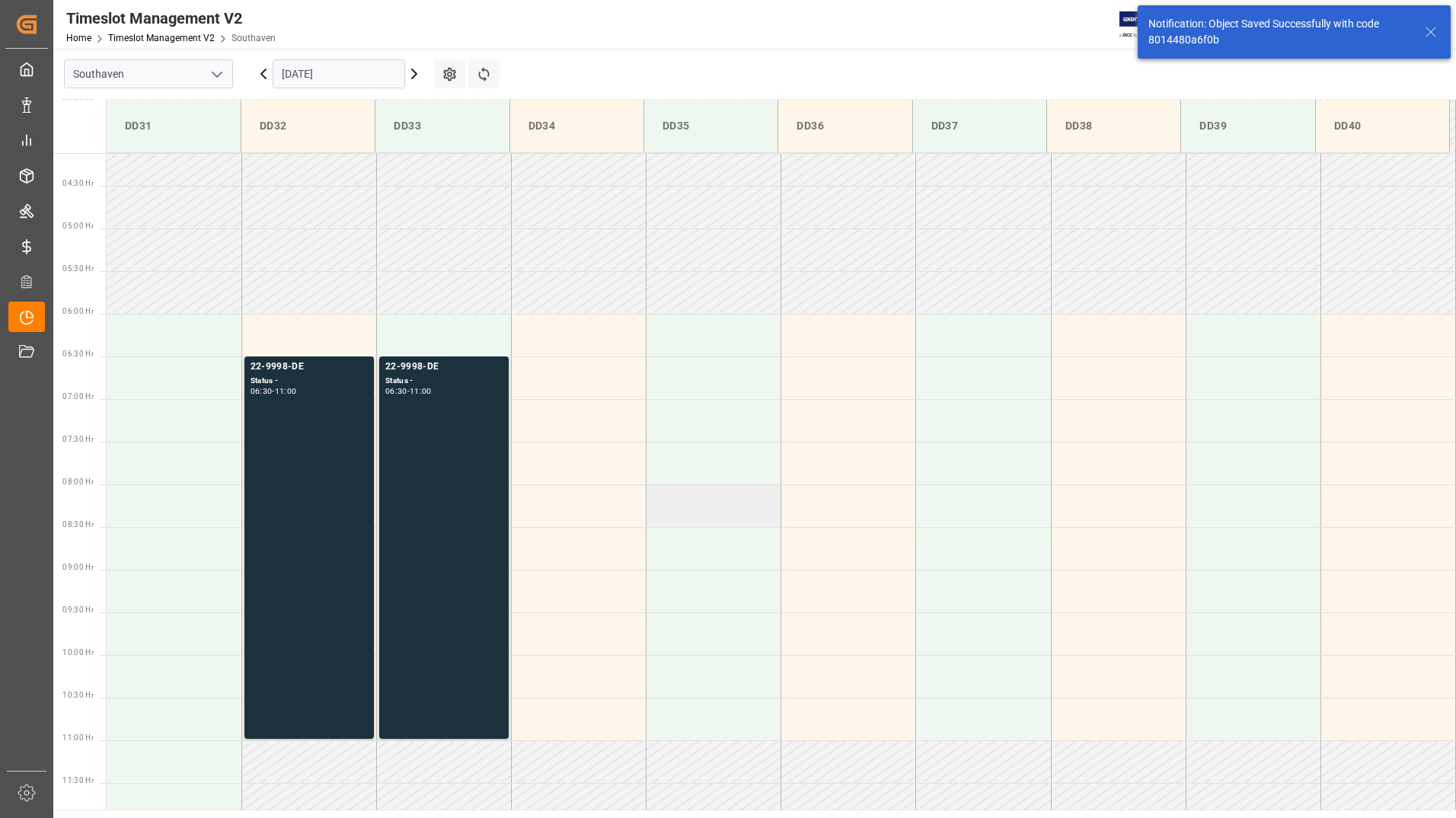
scroll to position [363, 0]
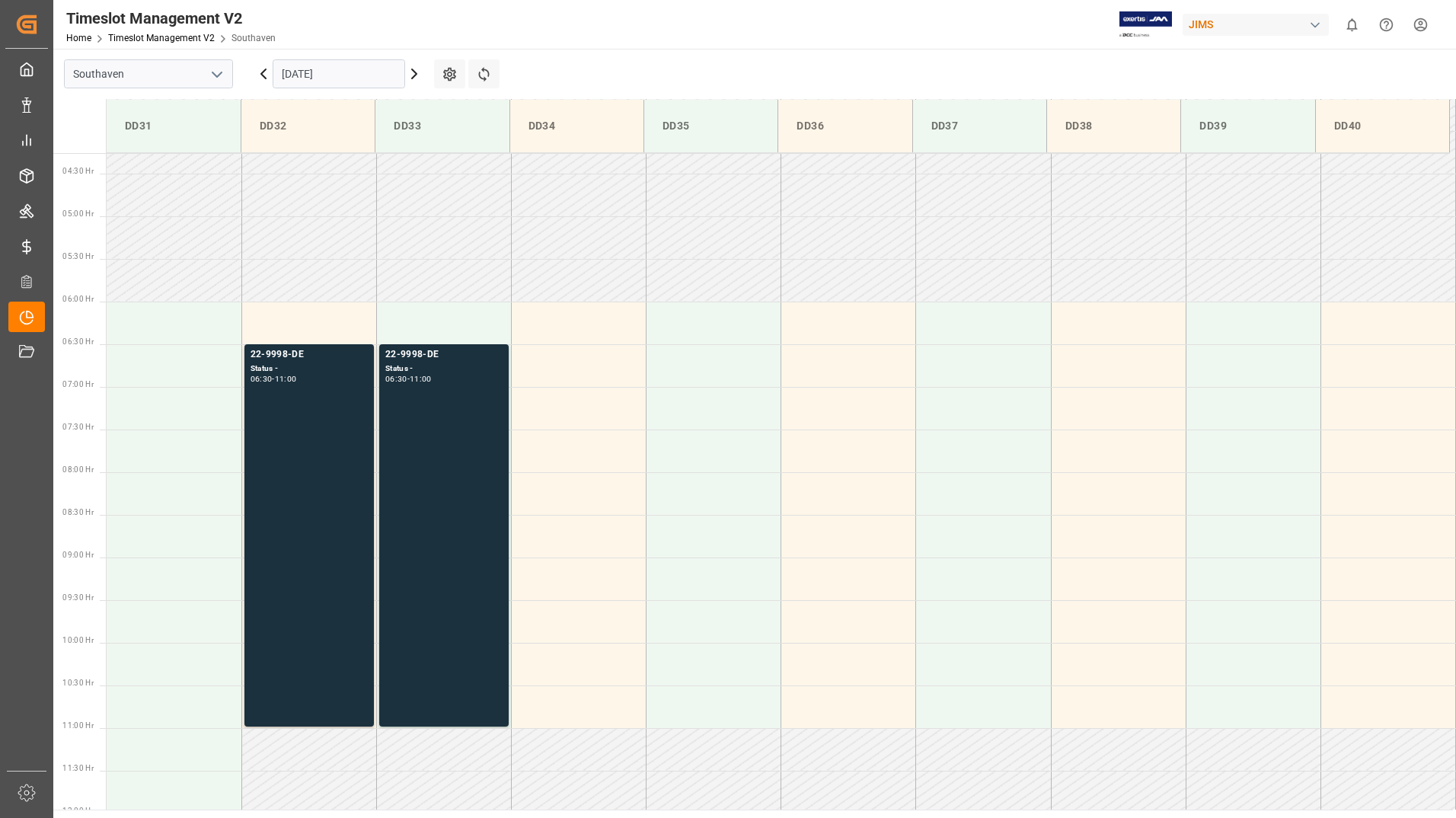
click at [400, 72] on input "[DATE]" at bounding box center [339, 74] width 132 height 29
